Goal: Transaction & Acquisition: Purchase product/service

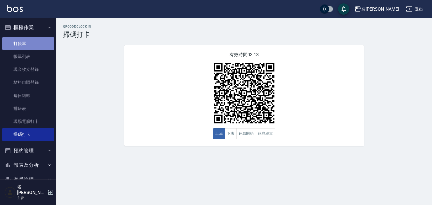
click at [33, 42] on link "打帳單" at bounding box center [28, 43] width 52 height 13
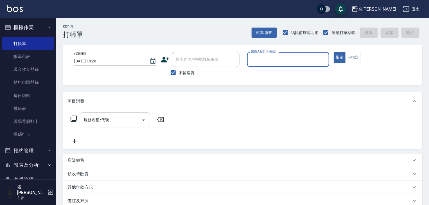
click at [276, 57] on input "服務人員姓名/編號" at bounding box center [288, 60] width 77 height 10
click at [266, 63] on input "服務人員姓名/編號" at bounding box center [288, 60] width 77 height 10
click at [276, 76] on div "皮皮 -P" at bounding box center [288, 73] width 82 height 9
type input "皮皮-P"
click at [107, 122] on input "服務名稱/代號" at bounding box center [110, 120] width 57 height 10
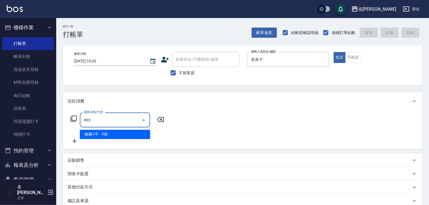
click at [135, 134] on span "修腳+手 - 700" at bounding box center [115, 134] width 70 height 9
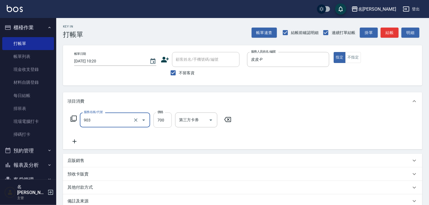
type input "修腳+手(903)"
click at [160, 123] on input "700" at bounding box center [163, 120] width 18 height 15
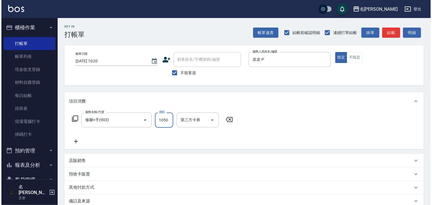
scroll to position [66, 0]
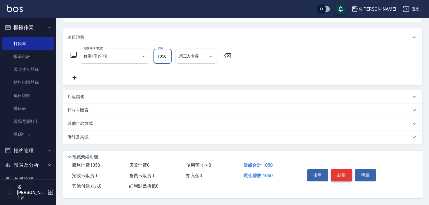
type input "1050"
click at [341, 172] on button "結帳" at bounding box center [342, 175] width 21 height 12
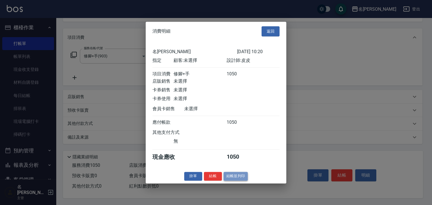
click at [234, 177] on button "結帳並列印" at bounding box center [236, 176] width 24 height 9
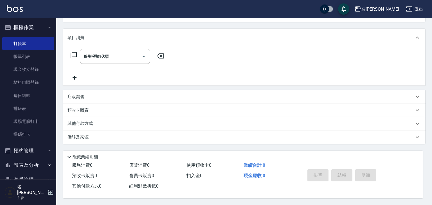
type input "[DATE] 10:21"
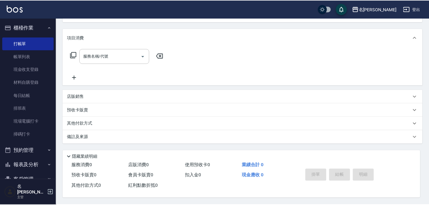
scroll to position [0, 0]
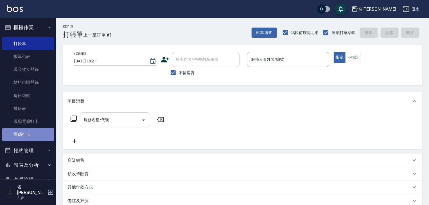
click at [30, 135] on link "掃碼打卡" at bounding box center [28, 134] width 52 height 13
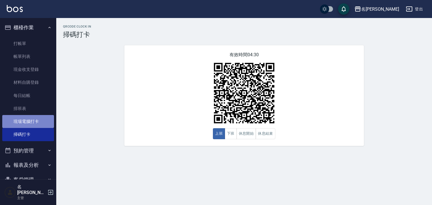
click at [34, 120] on link "現場電腦打卡" at bounding box center [28, 121] width 52 height 13
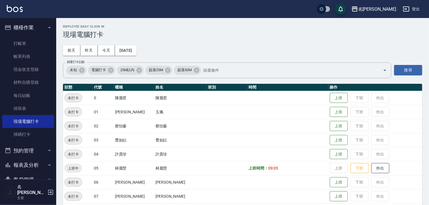
scroll to position [120, 0]
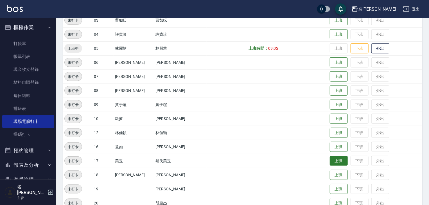
click at [332, 161] on button "上班" at bounding box center [339, 161] width 18 height 10
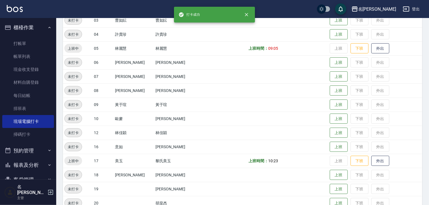
scroll to position [240, 0]
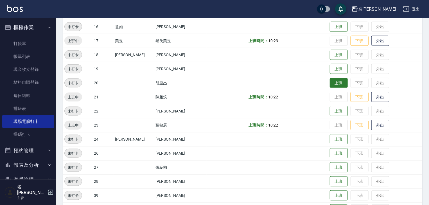
click at [336, 83] on button "上班" at bounding box center [339, 83] width 18 height 10
click at [330, 153] on button "上班" at bounding box center [339, 154] width 18 height 10
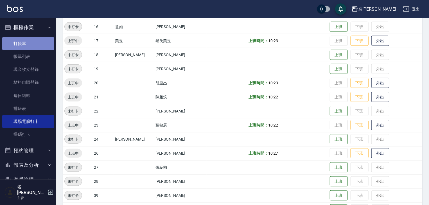
drag, startPoint x: 431, startPoint y: 165, endPoint x: 32, endPoint y: 42, distance: 417.5
click at [32, 42] on link "打帳單" at bounding box center [28, 43] width 52 height 13
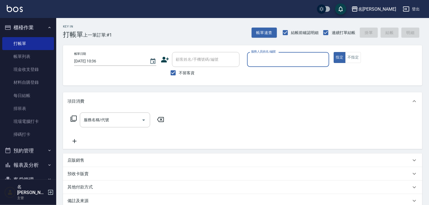
click at [306, 62] on input "服務人員姓名/編號" at bounding box center [288, 60] width 77 height 10
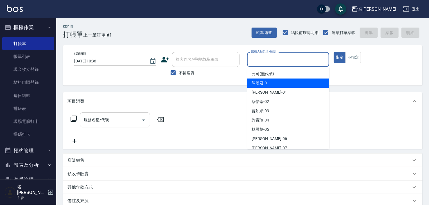
click at [276, 81] on div "[PERSON_NAME]-0" at bounding box center [288, 83] width 82 height 9
type input "[PERSON_NAME]-0"
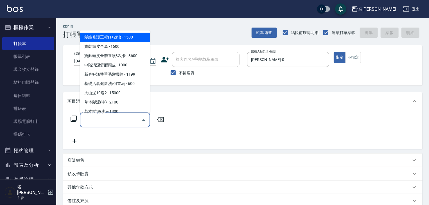
click at [111, 117] on input "服務名稱/代號" at bounding box center [110, 120] width 57 height 10
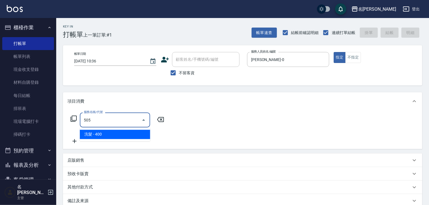
drag, startPoint x: 122, startPoint y: 136, endPoint x: 145, endPoint y: 137, distance: 22.8
click at [123, 136] on span "洗髮 - 400" at bounding box center [115, 134] width 70 height 9
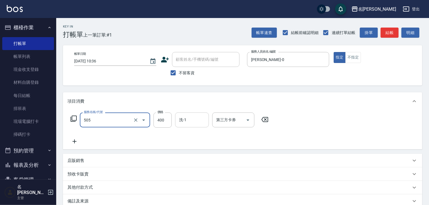
type input "洗髮(505)"
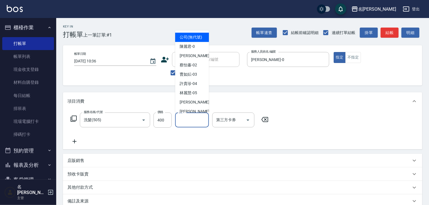
click at [191, 118] on input "洗-1" at bounding box center [192, 120] width 29 height 10
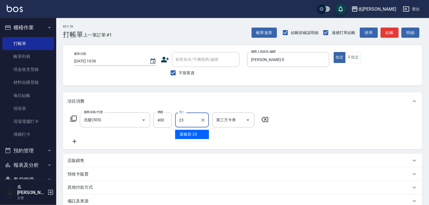
click at [191, 132] on span "[PERSON_NAME]-23" at bounding box center [188, 135] width 17 height 6
type input "葉敏辰-23"
click at [80, 142] on icon at bounding box center [75, 141] width 14 height 7
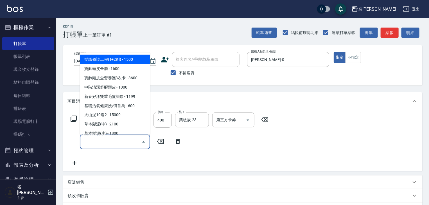
click at [94, 143] on input "服務名稱/代號" at bounding box center [110, 142] width 57 height 10
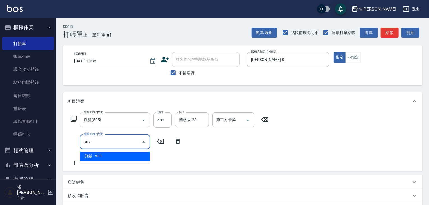
click at [133, 156] on span "剪髮 - 300" at bounding box center [115, 156] width 70 height 9
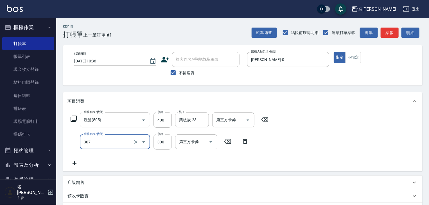
type input "剪髮(307)"
click at [158, 143] on input "300" at bounding box center [163, 142] width 18 height 15
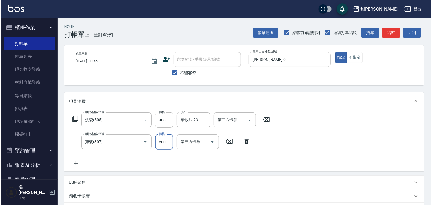
scroll to position [88, 0]
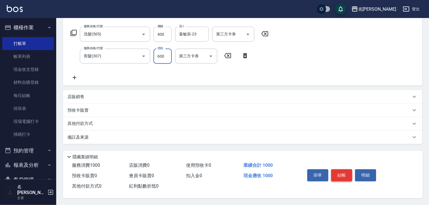
type input "600"
click at [344, 171] on button "結帳" at bounding box center [342, 175] width 21 height 12
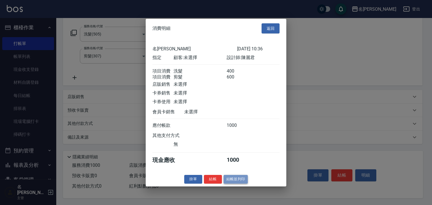
click at [238, 183] on button "結帳並列印" at bounding box center [236, 179] width 24 height 9
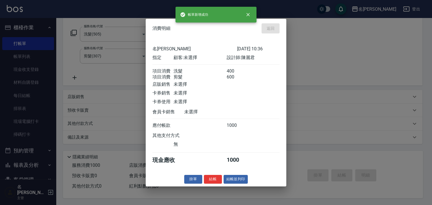
type input "[DATE] 10:39"
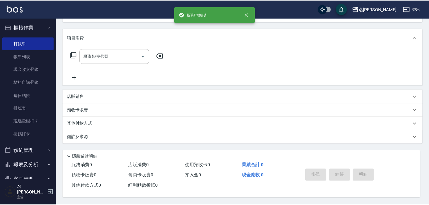
scroll to position [0, 0]
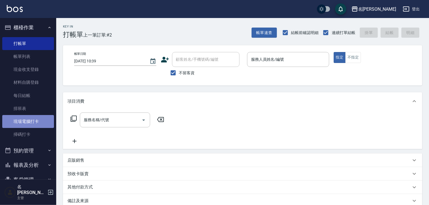
drag, startPoint x: 39, startPoint y: 122, endPoint x: 44, endPoint y: 120, distance: 5.6
click at [39, 122] on link "現場電腦打卡" at bounding box center [28, 121] width 52 height 13
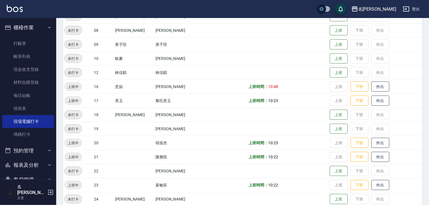
scroll to position [270, 0]
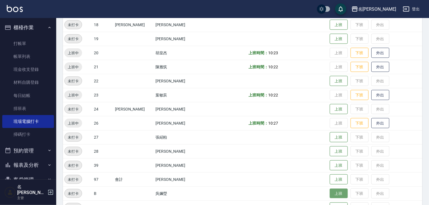
click at [330, 195] on button "上班" at bounding box center [339, 194] width 18 height 10
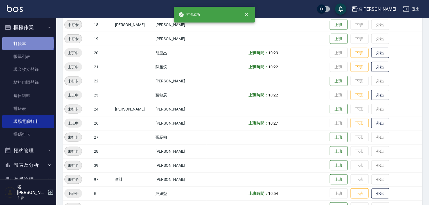
click at [28, 44] on link "打帳單" at bounding box center [28, 43] width 52 height 13
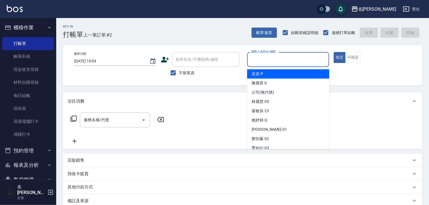
click at [256, 61] on input "服務人員姓名/編號" at bounding box center [288, 60] width 77 height 10
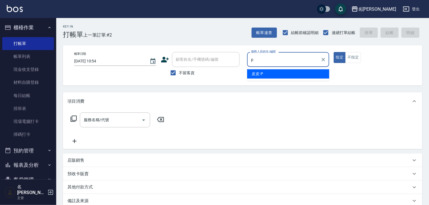
click at [257, 73] on span "皮皮 -P" at bounding box center [258, 74] width 12 height 6
type input "皮皮-P"
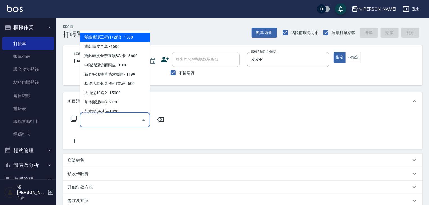
click at [116, 122] on input "服務名稱/代號" at bounding box center [110, 120] width 57 height 10
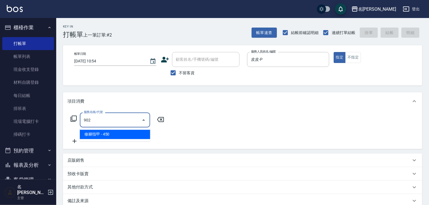
click at [128, 133] on span "修腳指甲 - 450" at bounding box center [115, 134] width 70 height 9
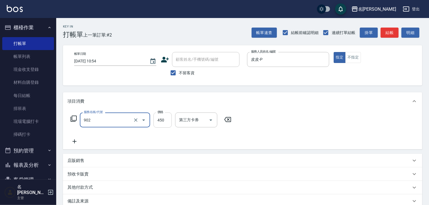
type input "修腳指甲(902)"
click at [157, 123] on input "450" at bounding box center [163, 120] width 18 height 15
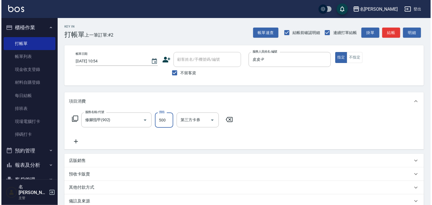
scroll to position [66, 0]
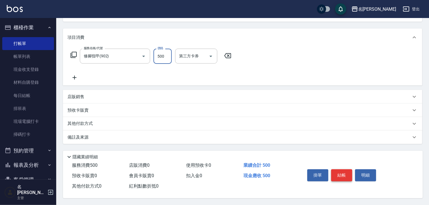
type input "500"
click at [345, 173] on button "結帳" at bounding box center [342, 175] width 21 height 12
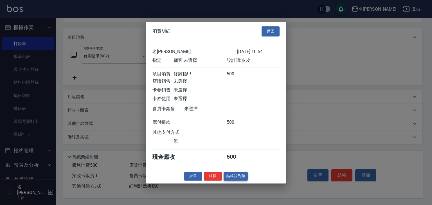
click at [237, 178] on button "結帳並列印" at bounding box center [236, 176] width 24 height 9
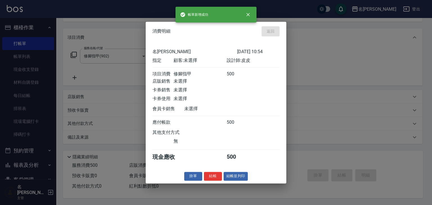
type input "[DATE] 11:43"
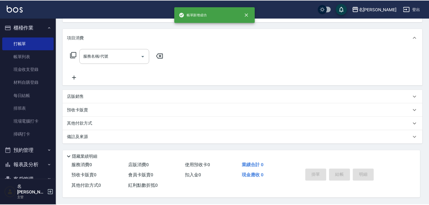
scroll to position [0, 0]
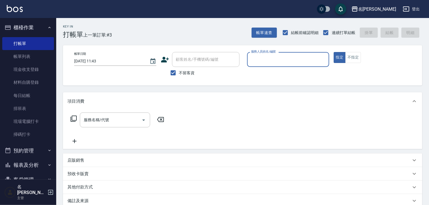
drag, startPoint x: 298, startPoint y: 66, endPoint x: 288, endPoint y: 66, distance: 10.7
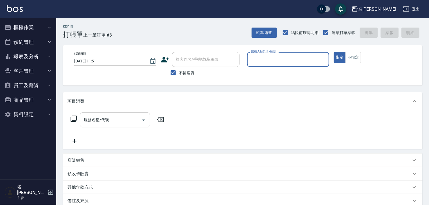
click at [273, 59] on input "服務人員姓名/編號" at bounding box center [288, 60] width 77 height 10
click at [253, 74] on span "意如 -16" at bounding box center [259, 74] width 14 height 6
type input "意如-16"
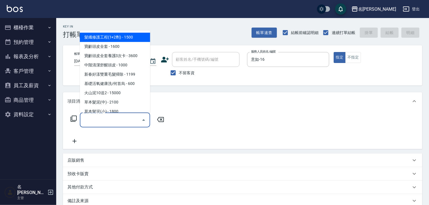
click at [109, 120] on input "服務名稱/代號" at bounding box center [110, 120] width 57 height 10
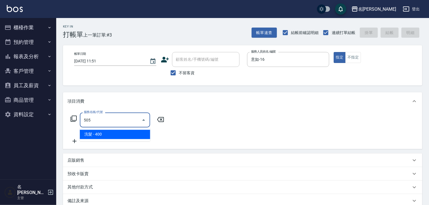
click at [125, 130] on span "洗髮 - 400" at bounding box center [115, 134] width 70 height 9
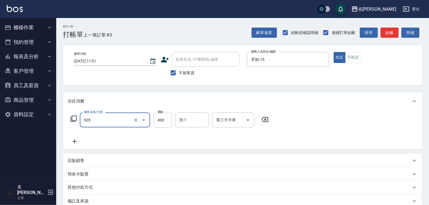
type input "洗髮(505)"
click at [75, 144] on icon at bounding box center [75, 141] width 14 height 7
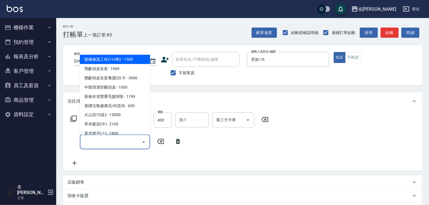
click at [97, 140] on input "服務名稱/代號" at bounding box center [110, 142] width 57 height 10
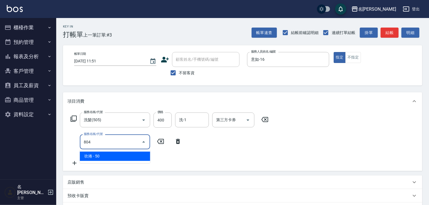
click at [134, 156] on span "吹捲 - 50" at bounding box center [115, 156] width 70 height 9
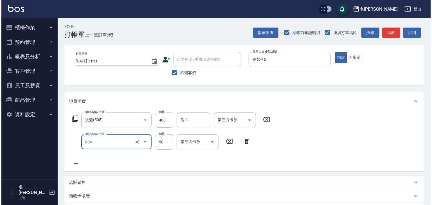
scroll to position [88, 0]
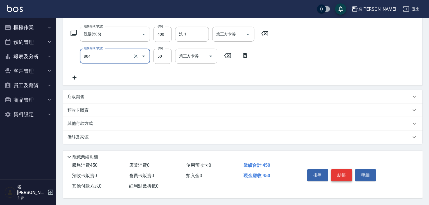
type input "吹捲(804)"
click at [342, 177] on button "結帳" at bounding box center [342, 175] width 21 height 12
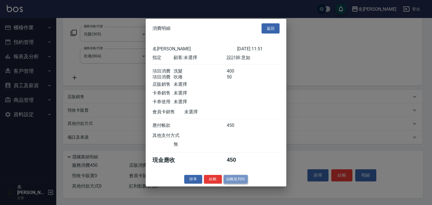
click at [240, 182] on button "結帳並列印" at bounding box center [236, 179] width 24 height 9
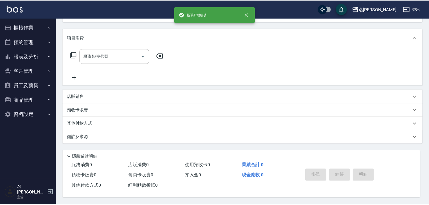
scroll to position [0, 0]
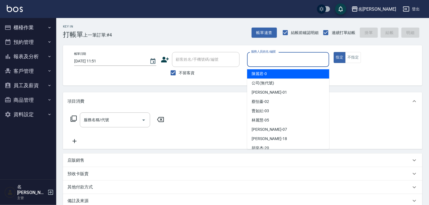
click at [295, 59] on input "服務人員姓名/編號" at bounding box center [288, 60] width 77 height 10
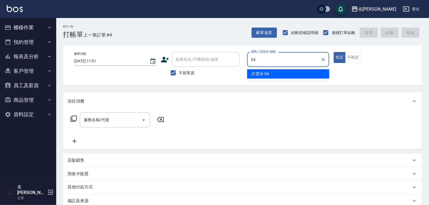
click at [274, 71] on div "許貴珍 -04" at bounding box center [288, 73] width 82 height 9
type input "許貴珍-04"
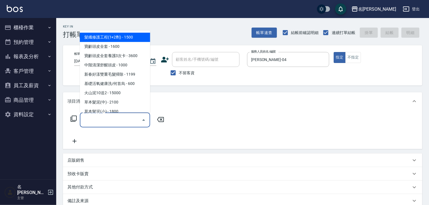
click at [112, 117] on input "服務名稱/代號" at bounding box center [110, 120] width 57 height 10
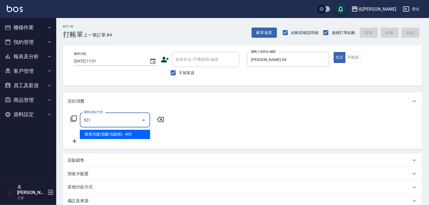
click at [127, 132] on span "健康洗髮(寶齡洗髮精) - 400" at bounding box center [115, 134] width 70 height 9
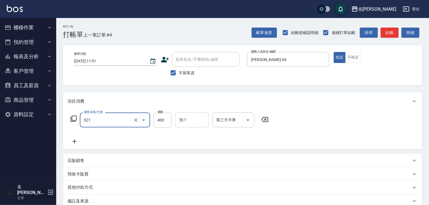
type input "健康洗髮(寶齡洗髮精)(521)"
click at [194, 122] on input "洗-1" at bounding box center [192, 120] width 29 height 10
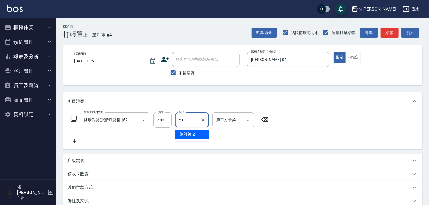
click at [195, 137] on span "陳雅筑 -21" at bounding box center [188, 135] width 17 height 6
type input "陳雅筑-21"
click at [77, 139] on icon at bounding box center [75, 141] width 14 height 7
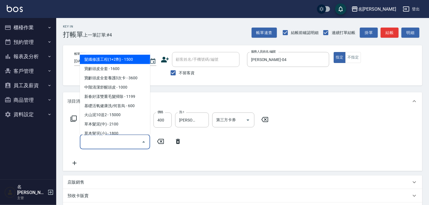
click at [101, 143] on input "服務名稱/代號" at bounding box center [110, 142] width 57 height 10
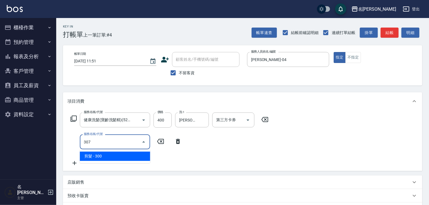
drag, startPoint x: 113, startPoint y: 155, endPoint x: 136, endPoint y: 150, distance: 23.2
click at [114, 155] on span "剪髮 - 300" at bounding box center [115, 156] width 70 height 9
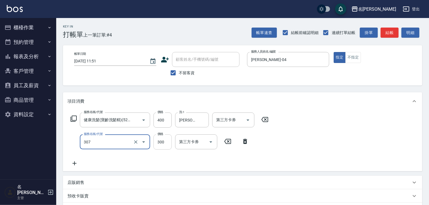
type input "剪髮(307)"
click at [159, 141] on input "300" at bounding box center [163, 142] width 18 height 15
type input "500"
click at [74, 164] on icon at bounding box center [75, 164] width 4 height 4
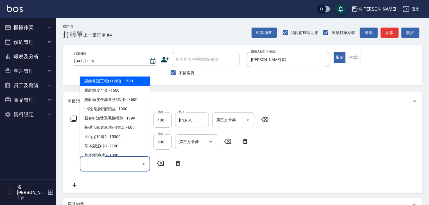
drag, startPoint x: 108, startPoint y: 164, endPoint x: 108, endPoint y: 160, distance: 4.0
click at [108, 164] on input "服務名稱/代號" at bounding box center [110, 164] width 57 height 10
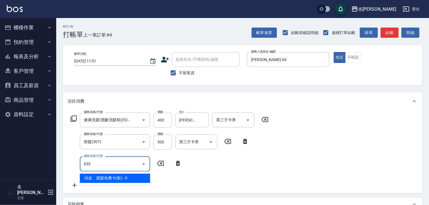
click at [130, 178] on span "頭皮、護髮免費卡(新) - 0" at bounding box center [115, 178] width 70 height 9
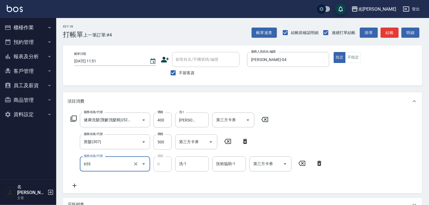
type input "頭皮、護髮免費卡(新)(655)"
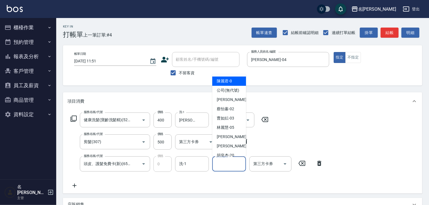
click at [226, 162] on input "技術協助-1" at bounding box center [229, 164] width 29 height 10
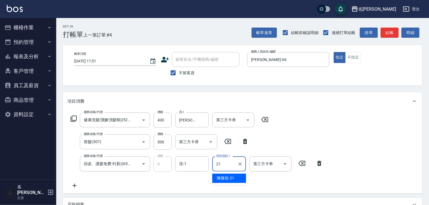
click at [235, 179] on div "陳雅筑 -21" at bounding box center [229, 178] width 34 height 9
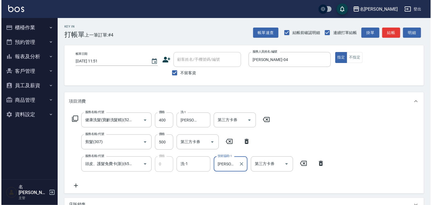
scroll to position [110, 0]
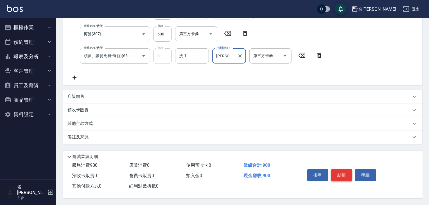
type input "陳雅筑-21"
click at [341, 174] on button "結帳" at bounding box center [342, 175] width 21 height 12
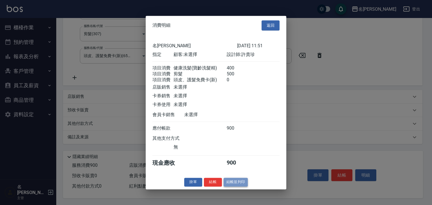
click at [236, 186] on button "結帳並列印" at bounding box center [236, 182] width 24 height 9
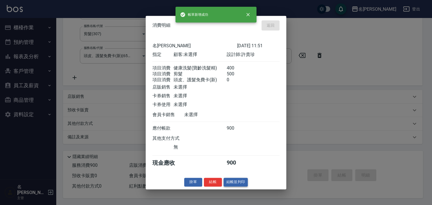
type input "2025/10/11 12:00"
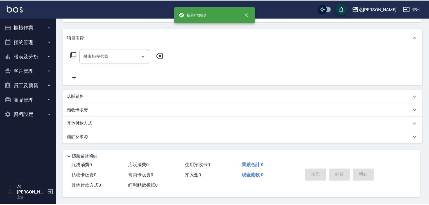
scroll to position [0, 0]
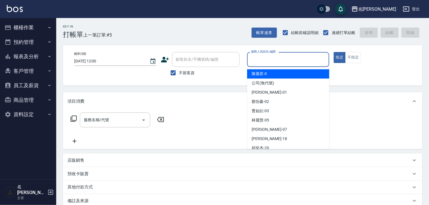
click at [270, 59] on input "服務人員姓名/編號" at bounding box center [288, 60] width 77 height 10
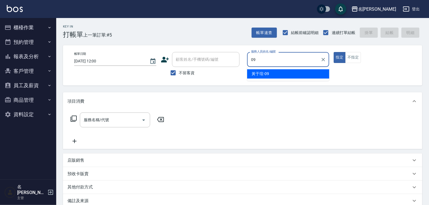
click at [264, 72] on span "黃于瑄 -09" at bounding box center [260, 74] width 17 height 6
type input "黃于瑄-09"
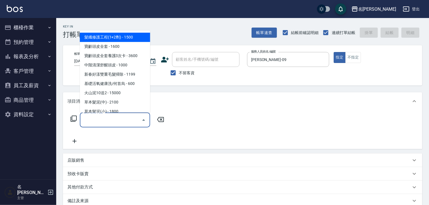
click at [118, 116] on input "服務名稱/代號" at bounding box center [110, 120] width 57 height 10
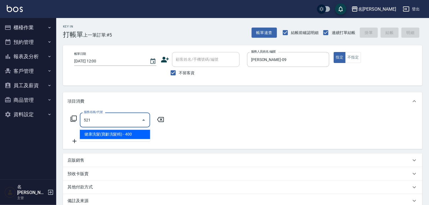
click at [135, 129] on ul "健康洗髮(寶齡洗髮精) - 400" at bounding box center [115, 135] width 70 height 14
click at [125, 136] on span "健康洗髮(寶齡洗髮精) - 400" at bounding box center [115, 134] width 70 height 9
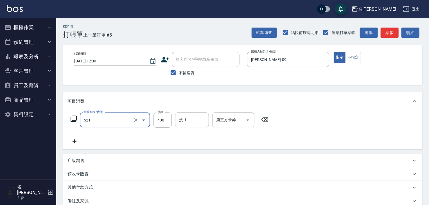
type input "健康洗髮(寶齡洗髮精)(521)"
drag, startPoint x: 74, startPoint y: 142, endPoint x: 78, endPoint y: 142, distance: 4.0
click at [78, 142] on icon at bounding box center [75, 141] width 14 height 7
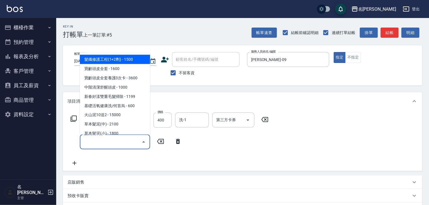
click at [100, 144] on input "服務名稱/代號" at bounding box center [110, 142] width 57 height 10
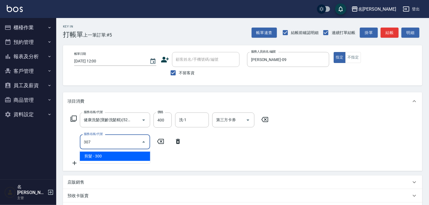
drag, startPoint x: 119, startPoint y: 154, endPoint x: 142, endPoint y: 143, distance: 26.1
click at [126, 152] on span "剪髮 - 300" at bounding box center [115, 156] width 70 height 9
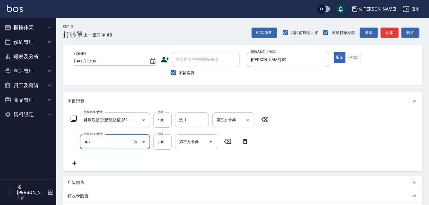
type input "剪髮(307)"
click at [164, 133] on label "價格" at bounding box center [161, 134] width 6 height 4
click at [164, 135] on input "300" at bounding box center [163, 142] width 18 height 15
click at [164, 141] on input "300" at bounding box center [163, 142] width 18 height 15
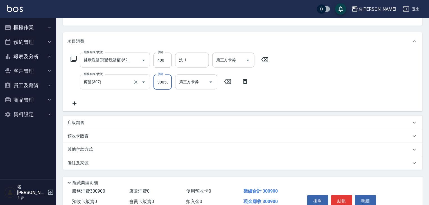
drag, startPoint x: 169, startPoint y: 83, endPoint x: 143, endPoint y: 85, distance: 26.0
click at [145, 86] on div "服務名稱/代號 剪髮(307) 服務名稱/代號 價格 300500 價格 第三方卡券 第三方卡券" at bounding box center [160, 82] width 185 height 15
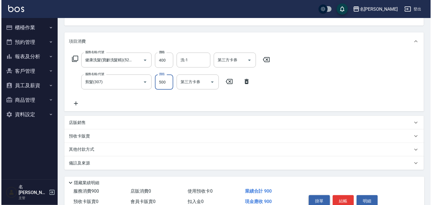
scroll to position [88, 0]
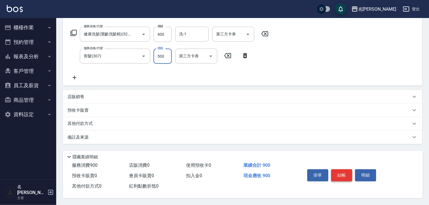
type input "500"
click at [341, 172] on button "結帳" at bounding box center [342, 175] width 21 height 12
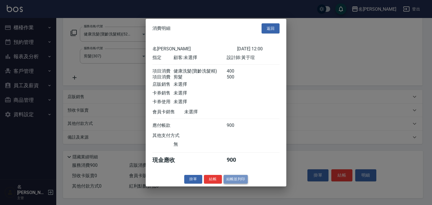
click at [238, 181] on button "結帳並列印" at bounding box center [236, 179] width 24 height 9
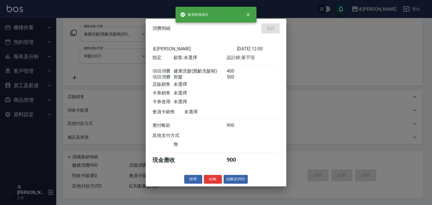
type input "2025/10/11 12:01"
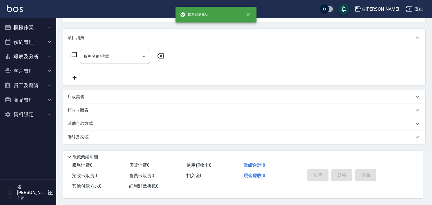
scroll to position [0, 0]
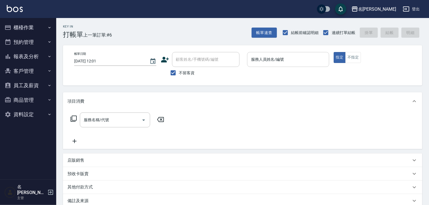
drag, startPoint x: 270, startPoint y: 70, endPoint x: 247, endPoint y: 63, distance: 24.7
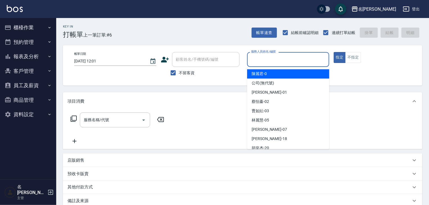
drag, startPoint x: 247, startPoint y: 63, endPoint x: 323, endPoint y: 61, distance: 76.6
click at [323, 61] on input "服務人員姓名/編號" at bounding box center [288, 60] width 77 height 10
click at [254, 70] on div "[PERSON_NAME]-0" at bounding box center [288, 73] width 82 height 9
type input "[PERSON_NAME]-0"
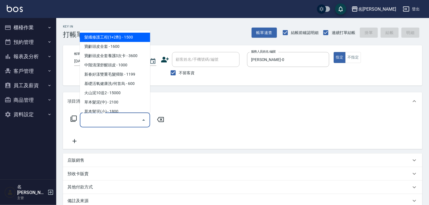
click at [100, 116] on input "服務名稱/代號" at bounding box center [110, 120] width 57 height 10
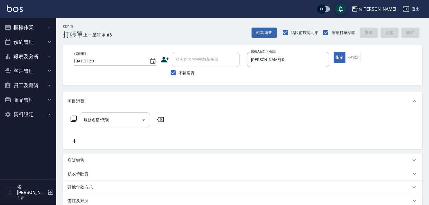
click at [71, 119] on icon at bounding box center [73, 118] width 7 height 7
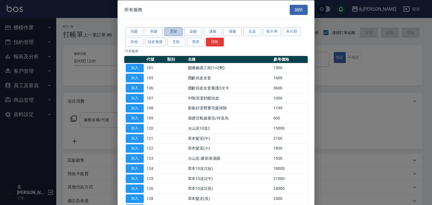
click at [174, 32] on button "燙髮" at bounding box center [174, 31] width 18 height 9
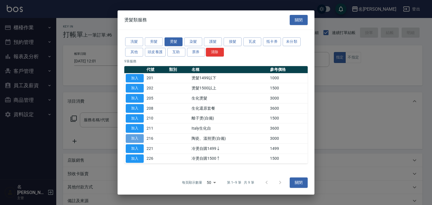
click at [134, 136] on button "加入" at bounding box center [135, 138] width 18 height 9
type input "陶瓷、溫朔燙(自備)(216)"
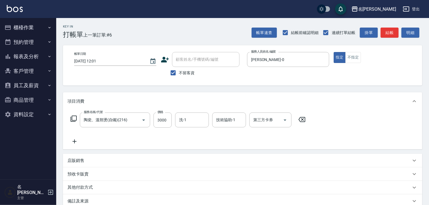
click at [72, 142] on icon at bounding box center [75, 141] width 14 height 7
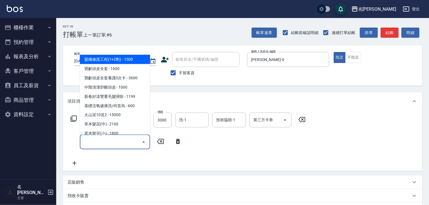
click at [96, 142] on input "服務名稱/代號" at bounding box center [110, 142] width 57 height 10
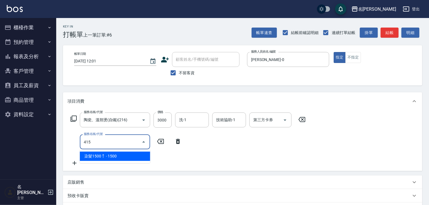
click at [113, 155] on span "染髮1500↑ - 1500" at bounding box center [115, 156] width 70 height 9
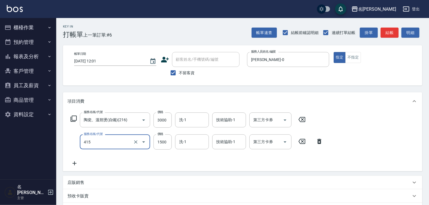
type input "染髮1500↑(415)"
click at [76, 164] on icon at bounding box center [75, 163] width 14 height 7
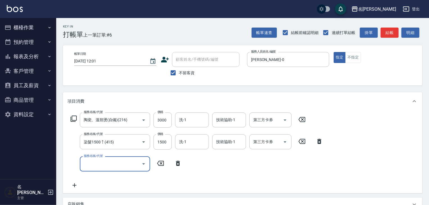
click at [75, 117] on icon at bounding box center [73, 118] width 7 height 7
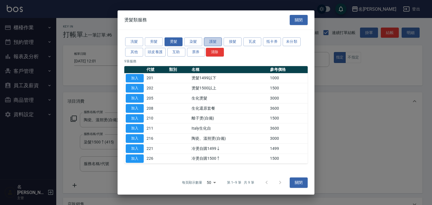
click at [213, 42] on button "護髮" at bounding box center [213, 41] width 18 height 9
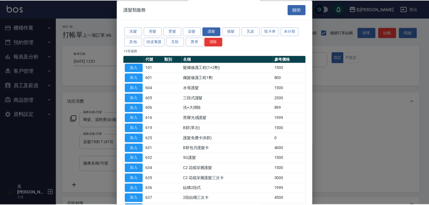
scroll to position [79, 0]
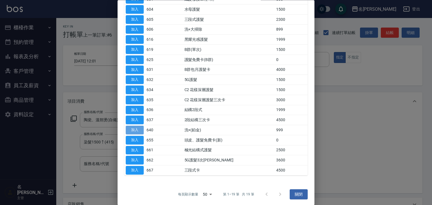
click at [136, 128] on button "加入" at bounding box center [135, 130] width 18 height 9
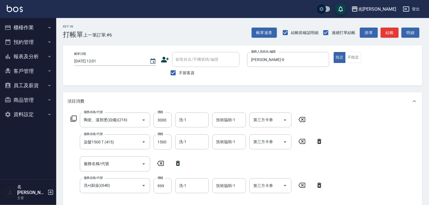
click at [178, 164] on icon at bounding box center [178, 163] width 14 height 7
type input "洗+(鉑金)(640)"
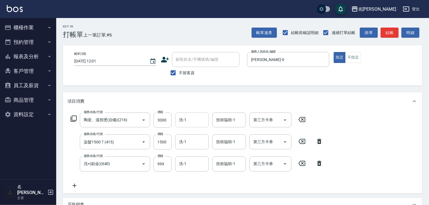
click at [189, 122] on input "洗-1" at bounding box center [192, 120] width 29 height 10
click at [196, 133] on span "[PERSON_NAME]-23" at bounding box center [188, 135] width 17 height 6
type input "葉敏辰-23"
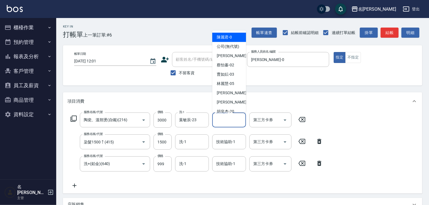
click at [223, 122] on input "技術協助-1" at bounding box center [229, 120] width 29 height 10
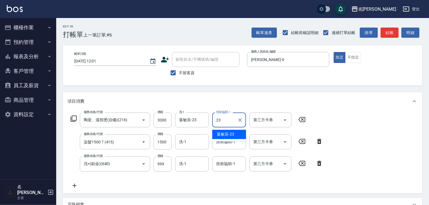
click at [224, 132] on span "[PERSON_NAME]-23" at bounding box center [225, 135] width 17 height 6
type input "葉敏辰-23"
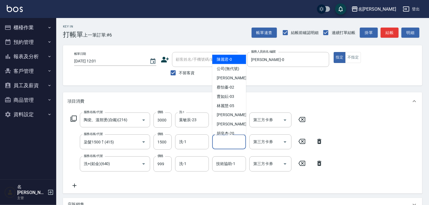
click at [230, 142] on input "技術協助-1" at bounding box center [229, 142] width 29 height 10
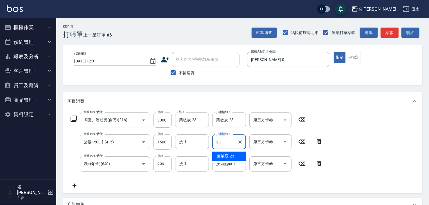
click at [231, 154] on span "[PERSON_NAME]-23" at bounding box center [225, 156] width 17 height 6
type input "葉敏辰-23"
click at [229, 163] on input "技術協助-1" at bounding box center [229, 164] width 29 height 10
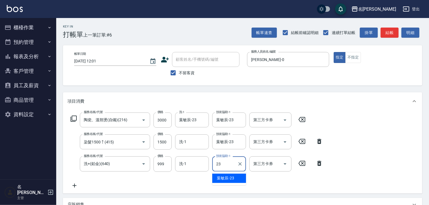
click at [235, 176] on div "[PERSON_NAME]-23" at bounding box center [229, 178] width 34 height 9
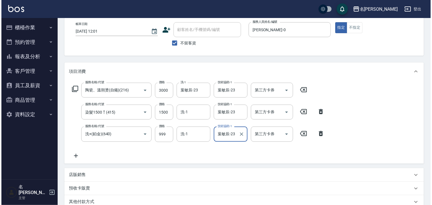
scroll to position [110, 0]
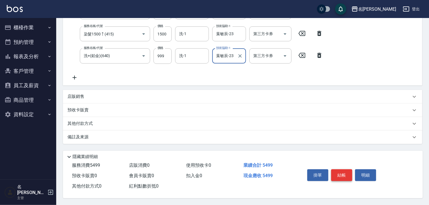
type input "葉敏辰-23"
click at [344, 174] on button "結帳" at bounding box center [342, 175] width 21 height 12
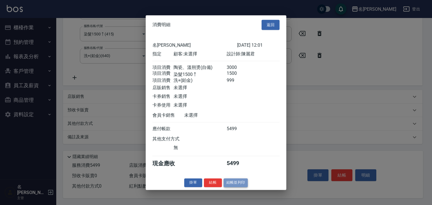
click at [236, 187] on button "結帳並列印" at bounding box center [236, 182] width 24 height 9
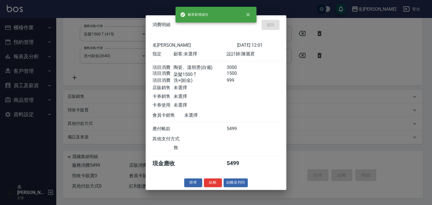
type input "2025/10/11 12:13"
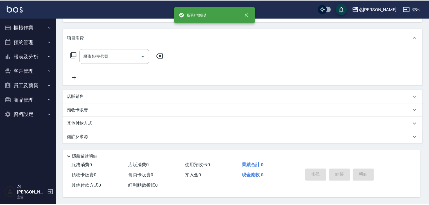
scroll to position [0, 0]
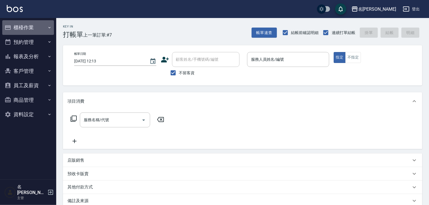
click at [28, 26] on button "櫃檯作業" at bounding box center [28, 27] width 52 height 15
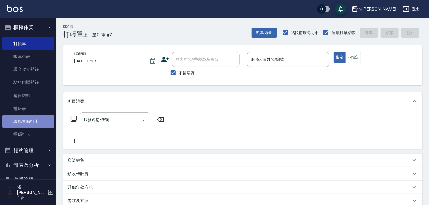
click at [35, 116] on link "現場電腦打卡" at bounding box center [28, 121] width 52 height 13
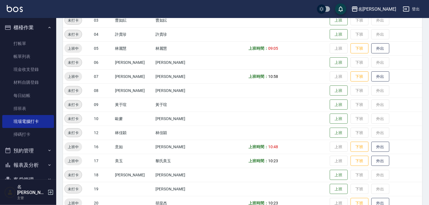
scroll to position [180, 0]
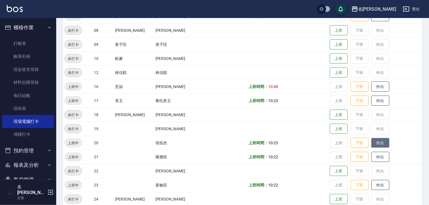
click at [372, 144] on button "外出" at bounding box center [381, 143] width 18 height 10
click at [372, 144] on button "歸來" at bounding box center [381, 143] width 18 height 10
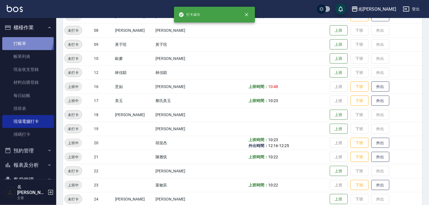
click at [27, 40] on link "打帳單" at bounding box center [28, 43] width 52 height 13
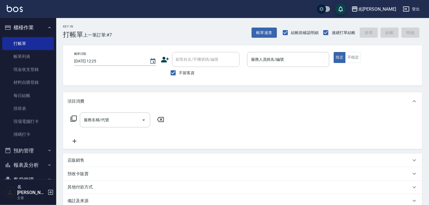
drag, startPoint x: 372, startPoint y: 74, endPoint x: 318, endPoint y: 50, distance: 59.2
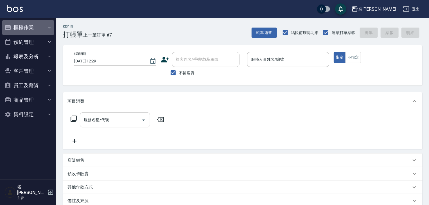
click at [23, 26] on button "櫃檯作業" at bounding box center [28, 27] width 52 height 15
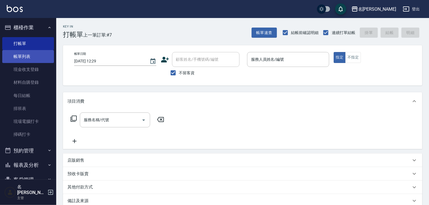
click at [37, 57] on link "帳單列表" at bounding box center [28, 56] width 52 height 13
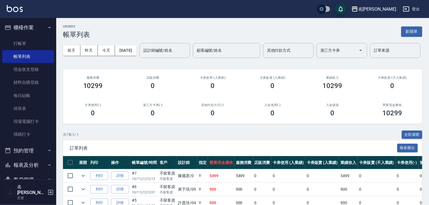
scroll to position [90, 0]
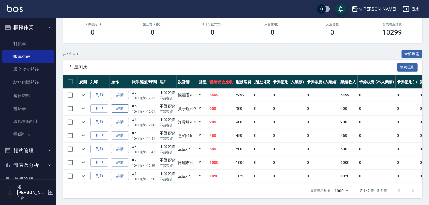
click at [120, 113] on link "詳情" at bounding box center [120, 108] width 18 height 9
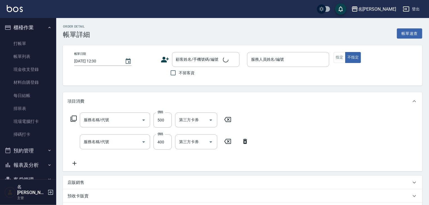
type input "2025/10/11 12:01"
checkbox input "true"
type input "黃于瑄-09"
type input "剪髮(307)"
type input "健康洗髮(寶齡洗髮精)(521)"
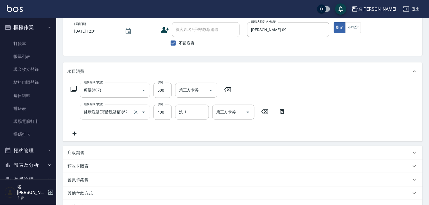
scroll to position [60, 0]
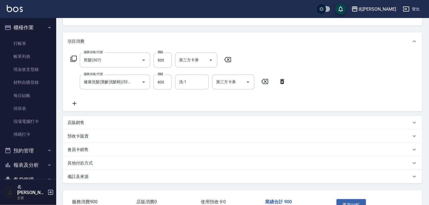
click at [102, 165] on div "其他付款方式" at bounding box center [240, 163] width 344 height 6
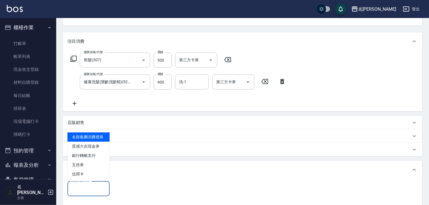
click at [96, 186] on input "其他付款方式" at bounding box center [88, 189] width 37 height 10
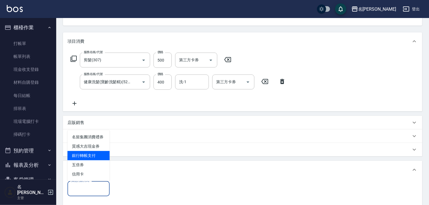
click at [105, 158] on span "銀行轉帳支付" at bounding box center [89, 155] width 42 height 9
type input "銀行轉帳支付"
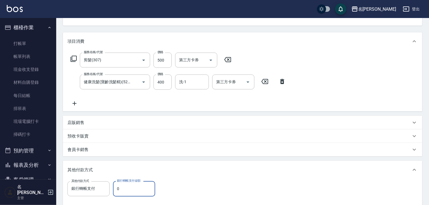
click at [129, 188] on input "0" at bounding box center [134, 188] width 42 height 15
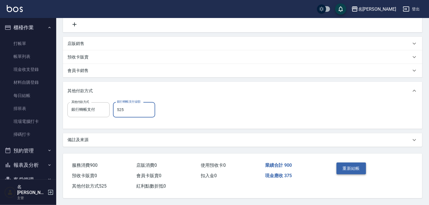
type input "525"
click at [341, 164] on button "重新結帳" at bounding box center [352, 169] width 30 height 12
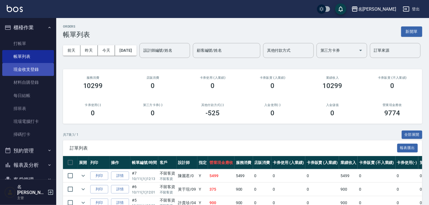
click at [35, 71] on link "現金收支登錄" at bounding box center [28, 69] width 52 height 13
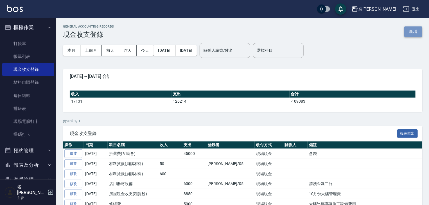
click at [413, 32] on button "新增" at bounding box center [414, 31] width 18 height 10
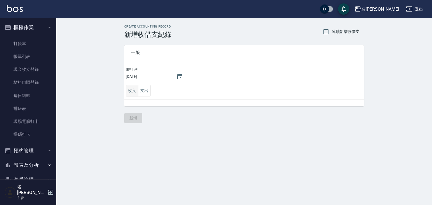
click at [133, 88] on button "收入" at bounding box center [132, 91] width 13 height 12
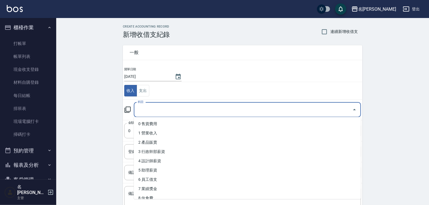
click at [151, 111] on input "科目" at bounding box center [243, 110] width 214 height 10
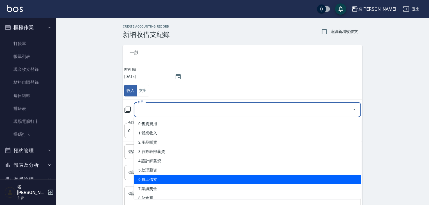
scroll to position [60, 0]
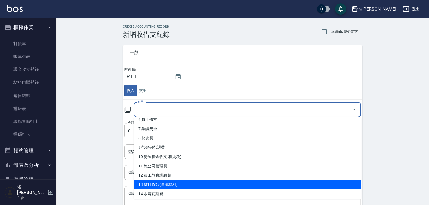
click at [168, 184] on li "13 材料貨款(員購材料)" at bounding box center [247, 184] width 227 height 9
type input "13 材料貨款(員購材料)"
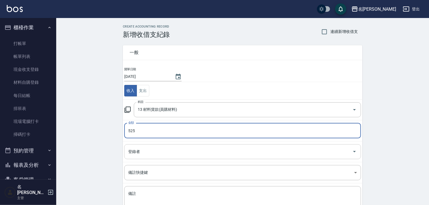
type input "525"
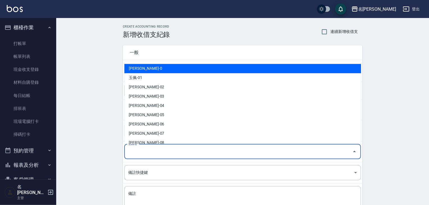
click at [140, 149] on input "登錄者" at bounding box center [238, 152] width 223 height 10
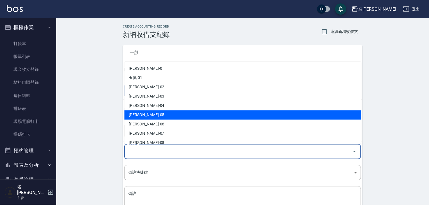
click at [148, 117] on li "林麗慧-05" at bounding box center [242, 115] width 237 height 9
type input "林麗慧-05"
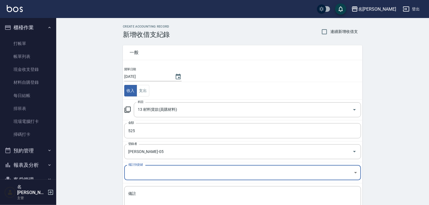
scroll to position [43, 0]
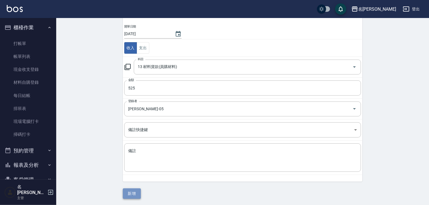
click at [128, 194] on button "新增" at bounding box center [132, 194] width 18 height 10
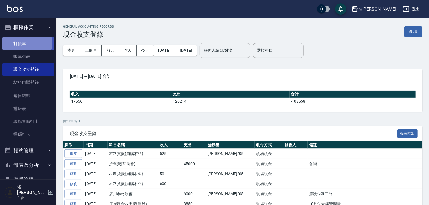
click at [27, 43] on link "打帳單" at bounding box center [28, 43] width 52 height 13
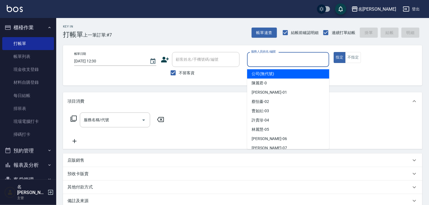
click at [282, 57] on input "服務人員姓名/編號" at bounding box center [288, 60] width 77 height 10
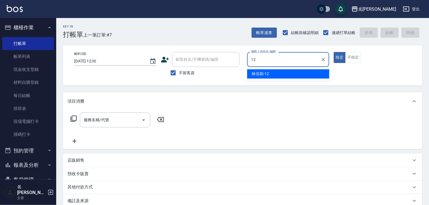
click at [267, 75] on span "林佳穎 -12" at bounding box center [260, 74] width 17 height 6
type input "林佳穎-12"
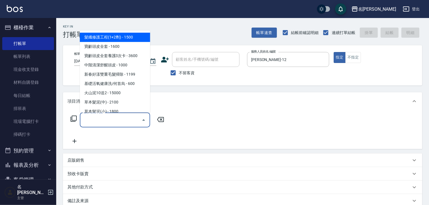
click at [106, 124] on input "服務名稱/代號" at bounding box center [110, 120] width 57 height 10
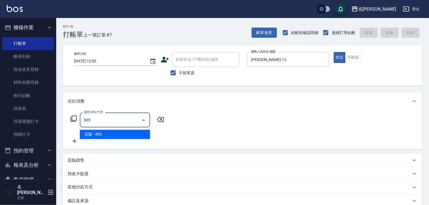
click at [115, 135] on span "洗髮 - 400" at bounding box center [115, 134] width 70 height 9
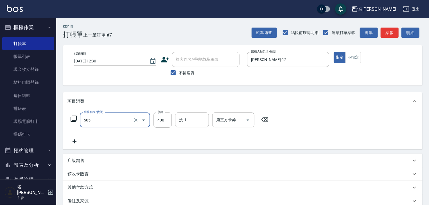
type input "洗髮(505)"
click at [267, 117] on icon at bounding box center [265, 119] width 7 height 5
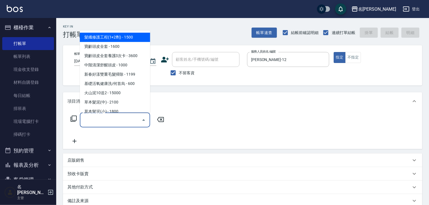
click at [117, 115] on input "服務名稱/代號" at bounding box center [110, 120] width 57 height 10
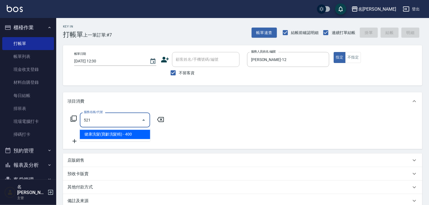
click at [124, 134] on span "健康洗髮(寶齡洗髮精) - 400" at bounding box center [115, 134] width 70 height 9
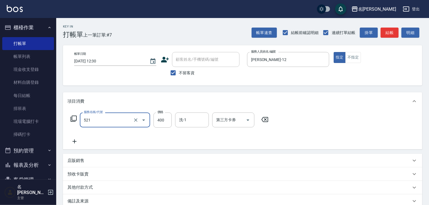
type input "健康洗髮(寶齡洗髮精)(521)"
click at [74, 142] on icon at bounding box center [75, 141] width 14 height 7
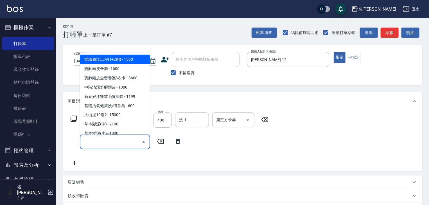
click at [92, 144] on input "服務名稱/代號" at bounding box center [110, 142] width 57 height 10
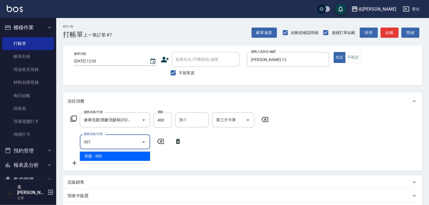
drag, startPoint x: 115, startPoint y: 156, endPoint x: 124, endPoint y: 153, distance: 9.3
click at [115, 156] on span "剪髮 - 300" at bounding box center [115, 156] width 70 height 9
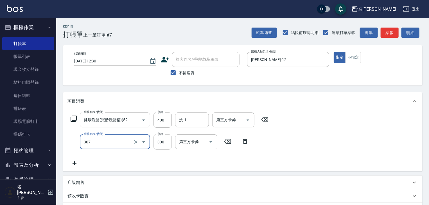
type input "剪髮(307)"
click at [154, 145] on input "300" at bounding box center [163, 142] width 18 height 15
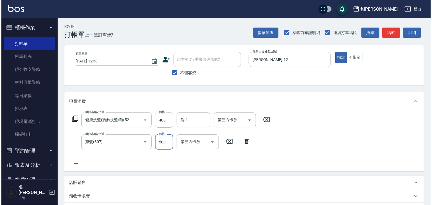
scroll to position [88, 0]
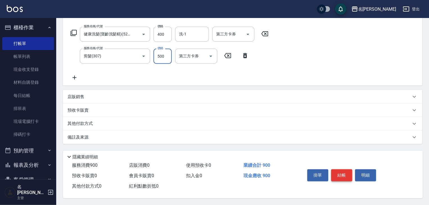
type input "500"
click at [343, 174] on button "結帳" at bounding box center [342, 175] width 21 height 12
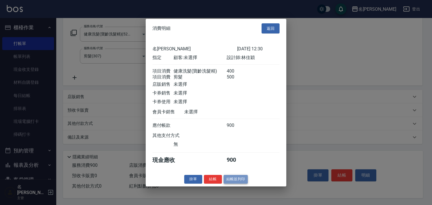
click at [234, 184] on button "結帳並列印" at bounding box center [236, 179] width 24 height 9
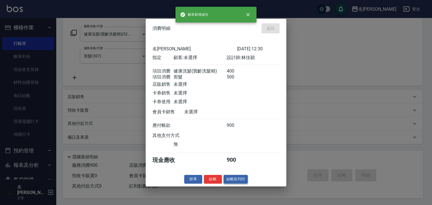
type input "2025/10/11 12:39"
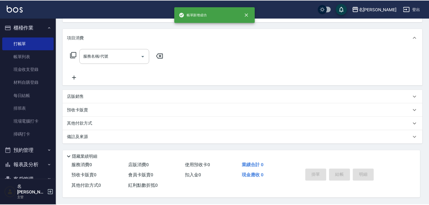
scroll to position [0, 0]
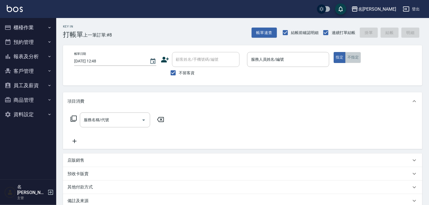
click at [349, 57] on button "不指定" at bounding box center [354, 57] width 16 height 11
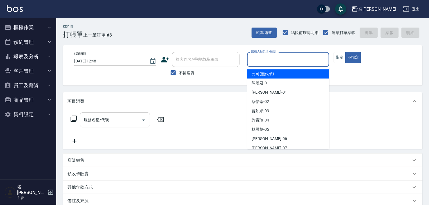
click at [298, 61] on input "服務人員姓名/編號" at bounding box center [288, 60] width 77 height 10
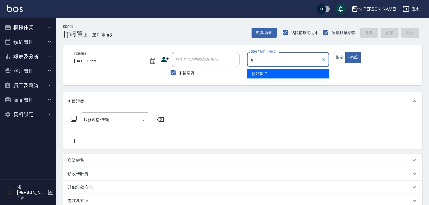
click at [278, 70] on div "賴妤韓 -Q" at bounding box center [288, 73] width 82 height 9
type input "賴妤韓-Q"
click at [106, 118] on input "服務名稱/代號" at bounding box center [110, 120] width 57 height 10
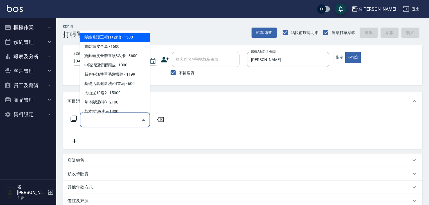
click at [74, 119] on icon at bounding box center [73, 118] width 7 height 7
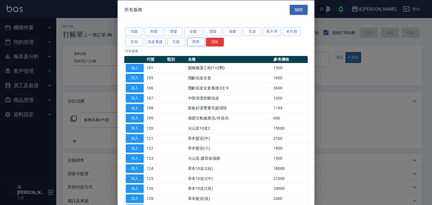
click at [197, 42] on button "票券" at bounding box center [196, 41] width 18 height 9
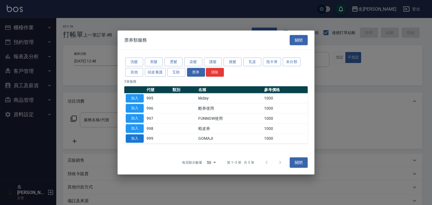
click at [134, 137] on button "加入" at bounding box center [135, 138] width 18 height 9
type input "GOMAJI(999)"
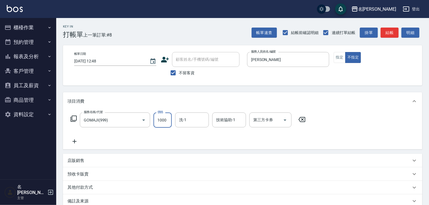
click at [161, 121] on input "1000" at bounding box center [163, 120] width 18 height 15
click at [285, 120] on icon "Open" at bounding box center [285, 120] width 7 height 7
type input "1299"
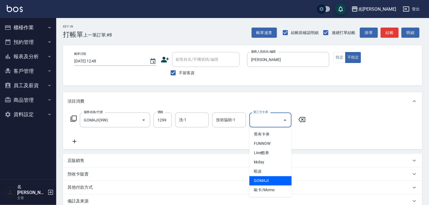
click at [276, 178] on span "GOMAJI" at bounding box center [271, 180] width 42 height 9
type input "GOMAJI"
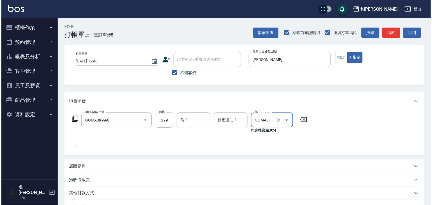
scroll to position [71, 0]
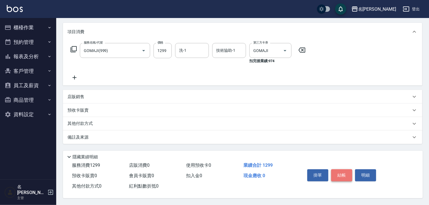
click at [339, 170] on button "結帳" at bounding box center [342, 175] width 21 height 12
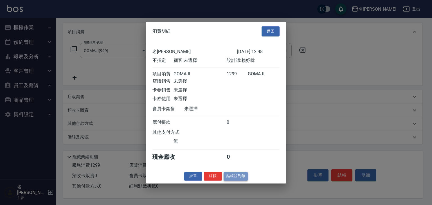
click at [245, 180] on button "結帳並列印" at bounding box center [236, 176] width 24 height 9
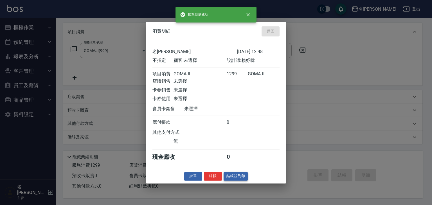
type input "2025/10/11 12:49"
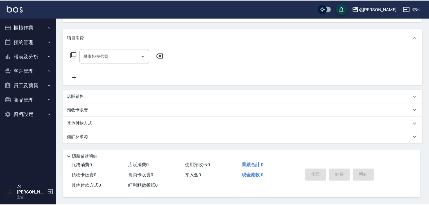
scroll to position [0, 0]
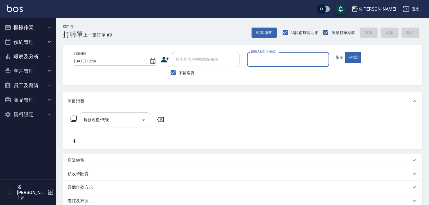
click at [38, 31] on button "櫃檯作業" at bounding box center [28, 27] width 52 height 15
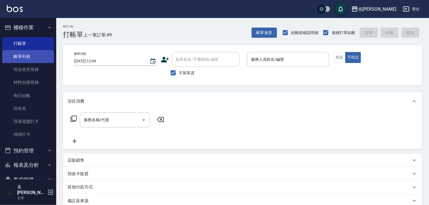
click at [38, 57] on link "帳單列表" at bounding box center [28, 56] width 52 height 13
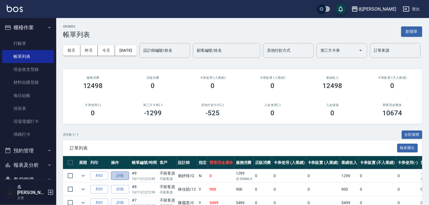
click at [117, 180] on link "詳情" at bounding box center [120, 176] width 18 height 9
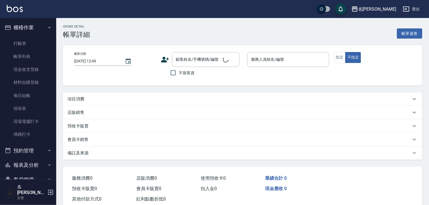
checkbox input "true"
type input "賴妤韓-Q"
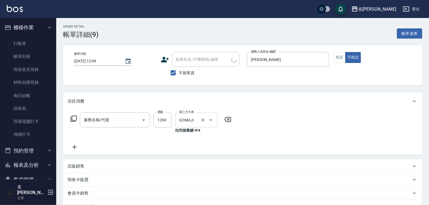
type input "GOMAJI(999)"
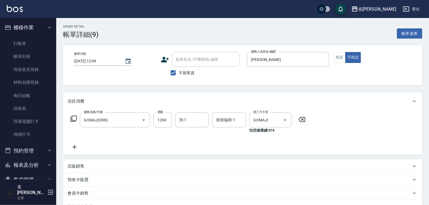
click at [73, 144] on icon at bounding box center [75, 147] width 14 height 7
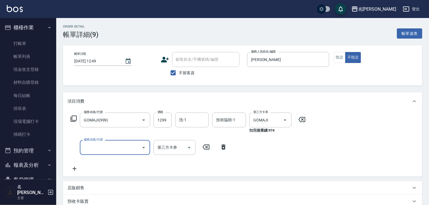
drag, startPoint x: 85, startPoint y: 148, endPoint x: 90, endPoint y: 148, distance: 4.5
click at [88, 148] on input "服務名稱/代號" at bounding box center [110, 148] width 57 height 10
click at [123, 165] on span "剪髮 - 300" at bounding box center [115, 161] width 70 height 9
type input "剪髮(307)"
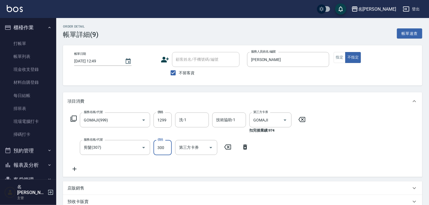
click at [166, 145] on input "300" at bounding box center [163, 147] width 18 height 15
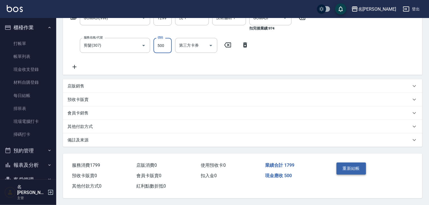
type input "500"
click at [350, 167] on button "重新結帳" at bounding box center [352, 169] width 30 height 12
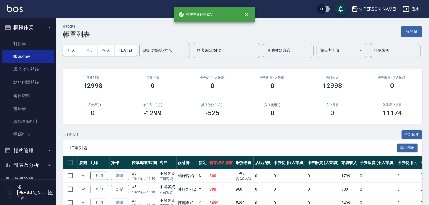
click at [97, 180] on button "列印" at bounding box center [99, 176] width 18 height 9
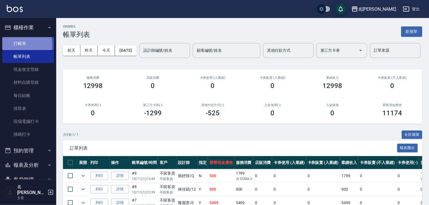
click at [15, 45] on link "打帳單" at bounding box center [28, 43] width 52 height 13
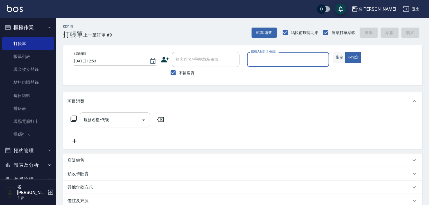
click at [339, 59] on button "指定" at bounding box center [340, 57] width 12 height 11
click at [280, 59] on input "服務人員姓名/編號" at bounding box center [288, 60] width 77 height 10
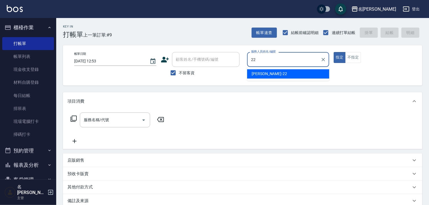
click at [284, 73] on div "王婕宇 -22" at bounding box center [288, 73] width 82 height 9
type input "王婕宇-22"
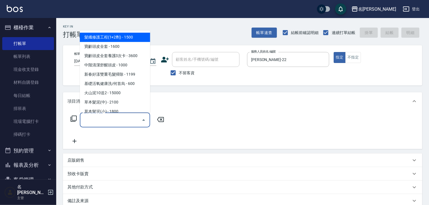
click at [123, 124] on input "服務名稱/代號" at bounding box center [110, 120] width 57 height 10
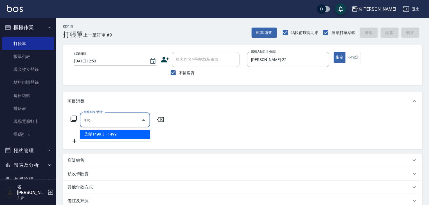
click at [136, 134] on span "染髮1499↓ - 1499" at bounding box center [115, 134] width 70 height 9
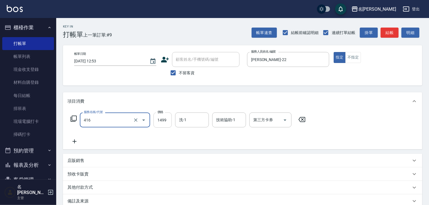
type input "染髮1499↓(416)"
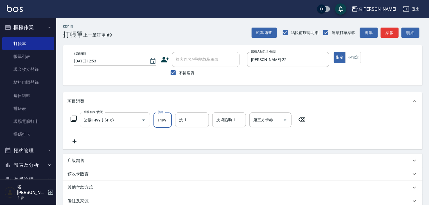
click at [162, 122] on input "1499" at bounding box center [163, 120] width 18 height 15
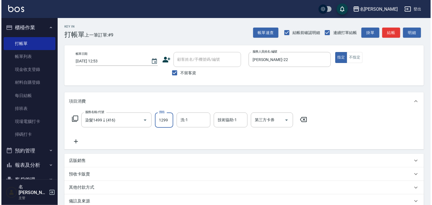
scroll to position [66, 0]
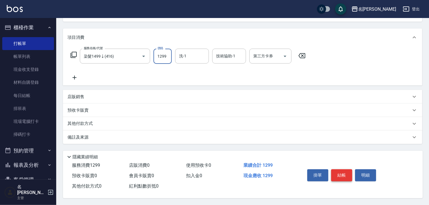
type input "1299"
click at [344, 173] on button "結帳" at bounding box center [342, 175] width 21 height 12
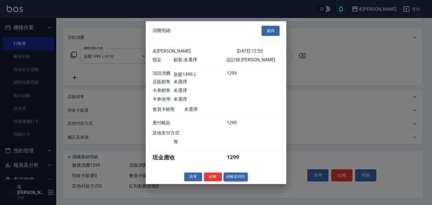
click at [238, 181] on button "結帳並列印" at bounding box center [236, 177] width 24 height 9
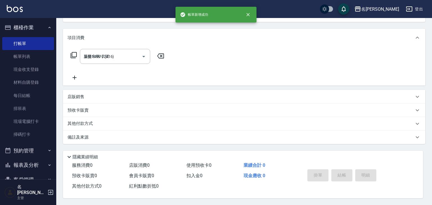
type input "2025/10/11 12:55"
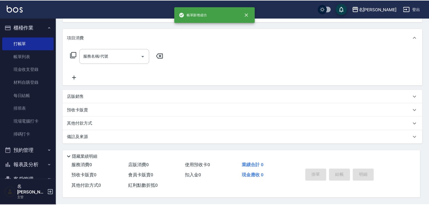
scroll to position [0, 0]
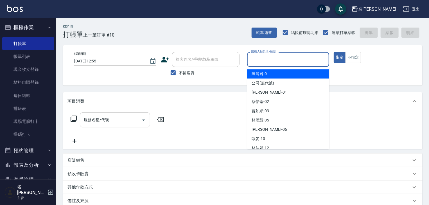
click at [288, 64] on input "服務人員姓名/編號" at bounding box center [288, 60] width 77 height 10
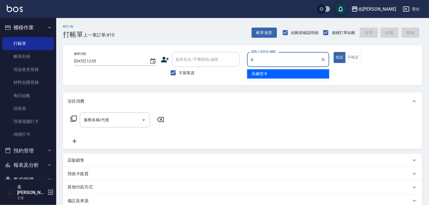
click at [277, 71] on div "吳姵瑩 -B" at bounding box center [288, 73] width 82 height 9
type input "吳姵瑩-B"
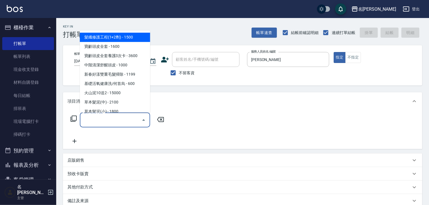
click at [123, 123] on input "服務名稱/代號" at bounding box center [110, 120] width 57 height 10
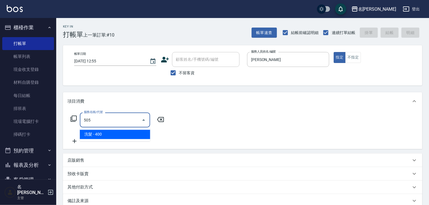
click at [132, 131] on span "洗髮 - 400" at bounding box center [115, 134] width 70 height 9
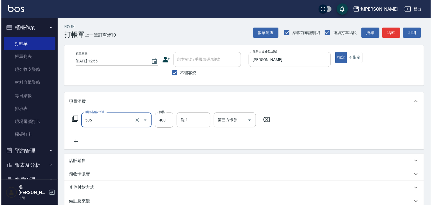
scroll to position [66, 0]
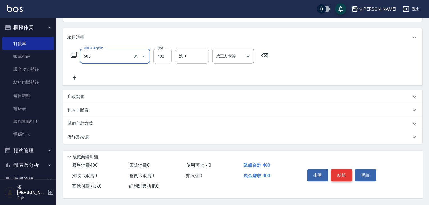
type input "洗髮(505)"
click at [342, 174] on button "結帳" at bounding box center [342, 175] width 21 height 12
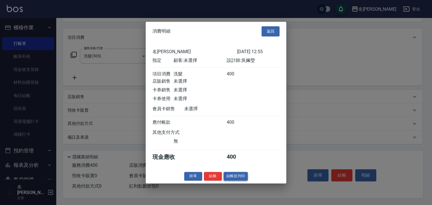
click at [238, 181] on button "結帳並列印" at bounding box center [236, 176] width 24 height 9
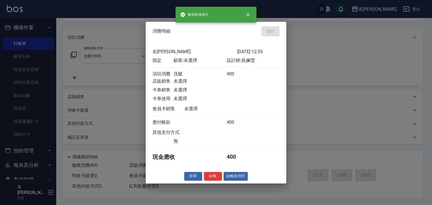
type input "2025/10/11 13:01"
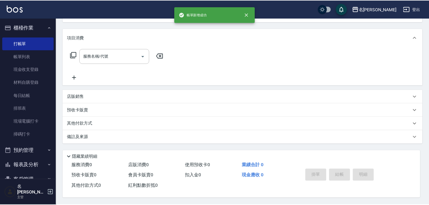
scroll to position [0, 0]
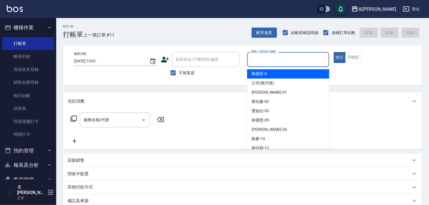
click at [278, 60] on input "服務人員姓名/編號" at bounding box center [288, 60] width 77 height 10
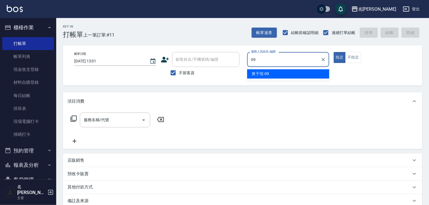
click at [256, 75] on span "黃于瑄 -09" at bounding box center [260, 74] width 17 height 6
type input "黃于瑄-09"
click at [120, 120] on input "服務名稱/代號" at bounding box center [110, 120] width 57 height 10
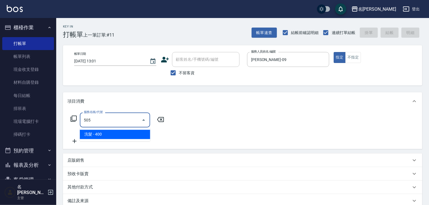
click at [137, 136] on span "洗髮 - 400" at bounding box center [115, 134] width 70 height 9
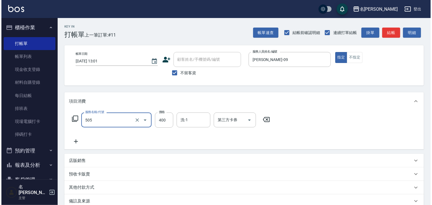
scroll to position [66, 0]
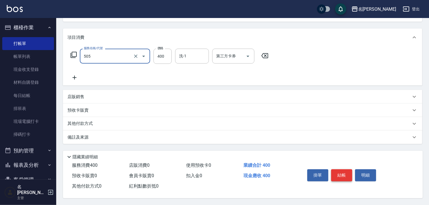
type input "洗髮(505)"
click at [346, 170] on button "結帳" at bounding box center [342, 175] width 21 height 12
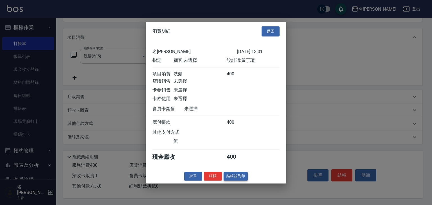
click at [236, 177] on button "結帳並列印" at bounding box center [236, 176] width 24 height 9
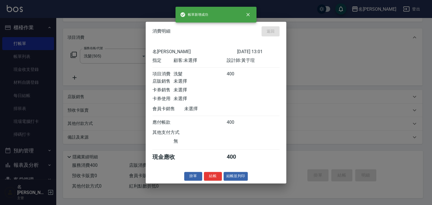
type input "2025/10/11 13:19"
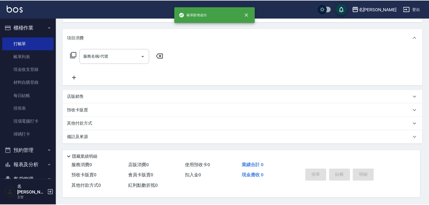
scroll to position [0, 0]
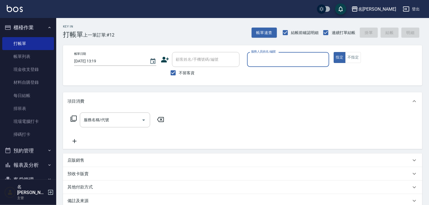
click at [285, 65] on div "服務人員姓名/編號" at bounding box center [288, 59] width 82 height 15
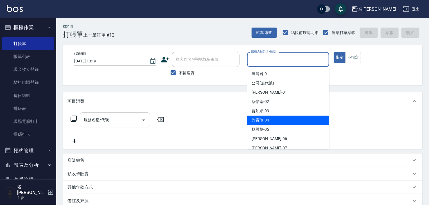
click at [261, 122] on span "許貴珍 -04" at bounding box center [260, 120] width 17 height 6
type input "許貴珍-04"
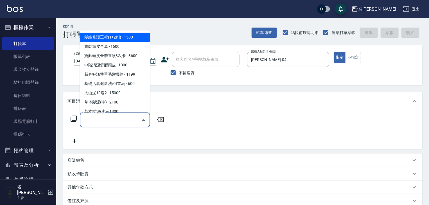
click at [122, 118] on input "服務名稱/代號" at bounding box center [110, 120] width 57 height 10
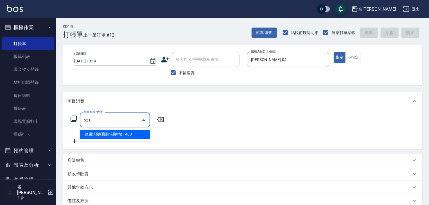
type input "521"
click at [134, 143] on div "服務名稱/代號 服務名稱/代號" at bounding box center [118, 129] width 100 height 32
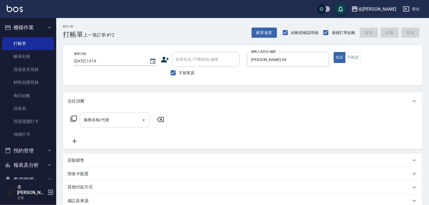
click at [127, 118] on input "服務名稱/代號" at bounding box center [110, 120] width 57 height 10
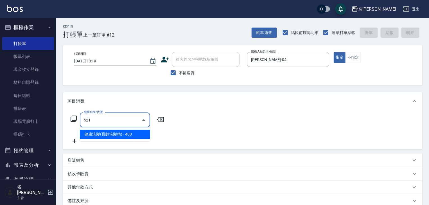
click at [134, 136] on span "健康洗髮(寶齡洗髮精) - 400" at bounding box center [115, 134] width 70 height 9
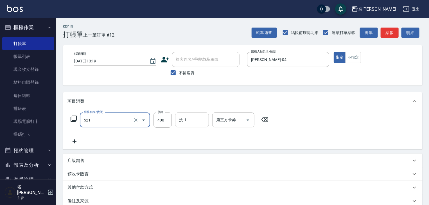
type input "健康洗髮(寶齡洗髮精)(521)"
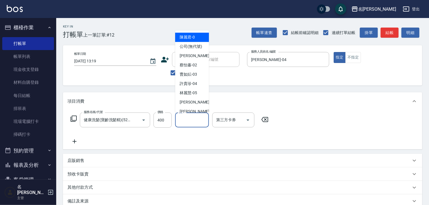
click at [186, 121] on input "洗-1" at bounding box center [192, 120] width 29 height 10
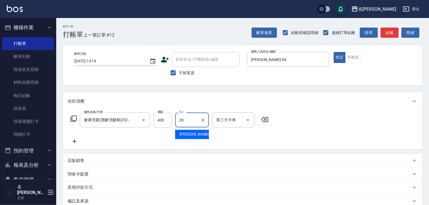
click at [190, 131] on div "冼宜芳 -28" at bounding box center [192, 134] width 34 height 9
type input "冼宜芳-28"
click at [71, 138] on icon at bounding box center [75, 141] width 14 height 7
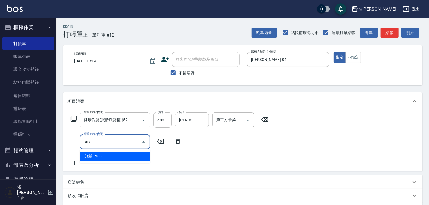
click at [116, 159] on span "剪髮 - 300" at bounding box center [115, 156] width 70 height 9
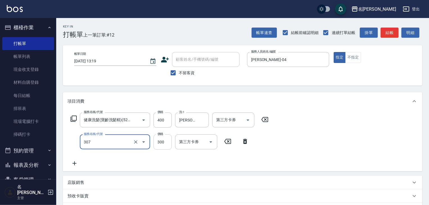
type input "剪髮(307)"
click at [170, 142] on input "300" at bounding box center [163, 142] width 18 height 15
type input "400"
click at [75, 164] on icon at bounding box center [75, 163] width 14 height 7
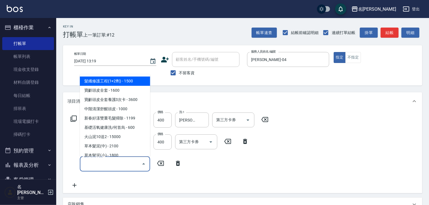
click at [104, 161] on input "服務名稱/代號" at bounding box center [110, 164] width 57 height 10
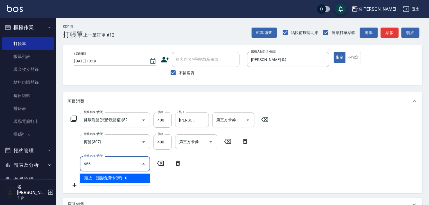
click at [114, 176] on span "頭皮、護髮免費卡(新) - 0" at bounding box center [115, 178] width 70 height 9
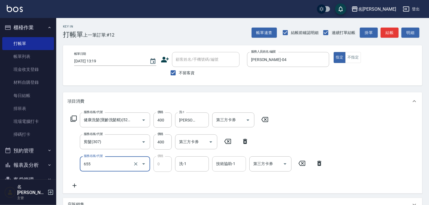
type input "頭皮、護髮免費卡(新)(655)"
click at [225, 164] on input "技術協助-1" at bounding box center [229, 164] width 29 height 10
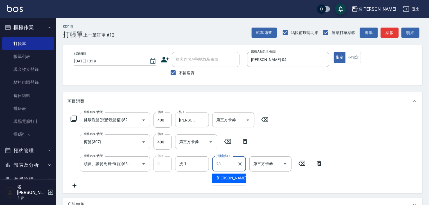
click at [231, 180] on span "冼宜芳 -28" at bounding box center [234, 179] width 35 height 6
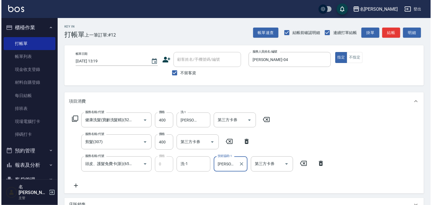
scroll to position [110, 0]
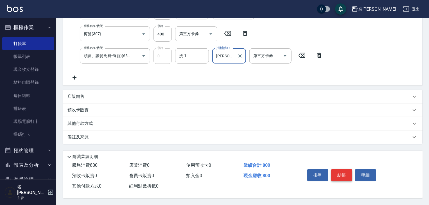
type input "冼宜芳-28"
click at [339, 169] on button "結帳" at bounding box center [342, 175] width 21 height 12
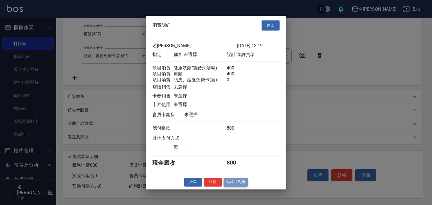
click at [235, 187] on button "結帳並列印" at bounding box center [236, 182] width 24 height 9
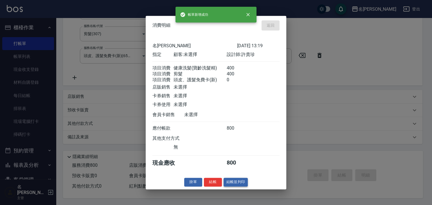
type input "2025/10/11 13:34"
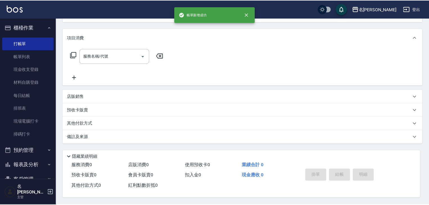
scroll to position [0, 0]
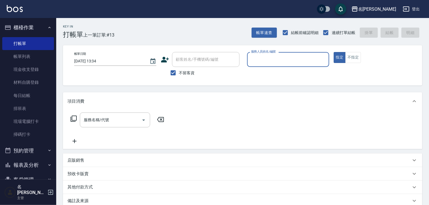
click at [281, 57] on input "服務人員姓名/編號" at bounding box center [288, 60] width 77 height 10
click at [272, 73] on div "賴妤韓 -Q" at bounding box center [288, 73] width 82 height 9
type input "賴妤韓-Q"
click at [114, 115] on input "服務名稱/代號" at bounding box center [110, 120] width 57 height 10
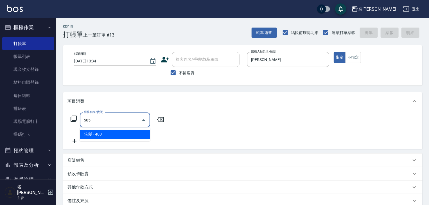
click at [123, 133] on span "洗髮 - 400" at bounding box center [115, 134] width 70 height 9
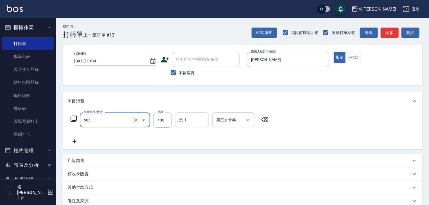
type input "洗髮(505)"
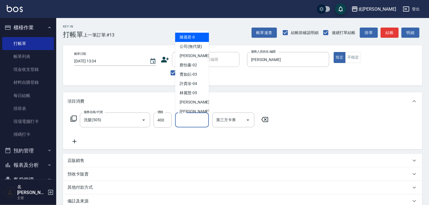
click at [185, 122] on input "洗-1" at bounding box center [192, 120] width 29 height 10
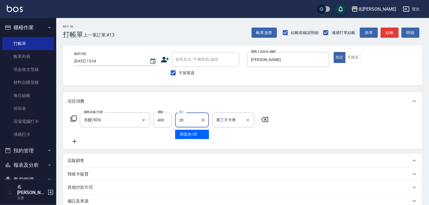
click at [186, 134] on span "胡皇杰 -20" at bounding box center [188, 135] width 17 height 6
type input "胡皇杰-20"
click at [75, 139] on icon at bounding box center [75, 141] width 14 height 7
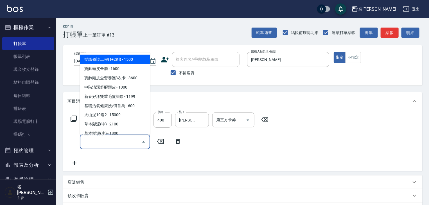
click at [100, 144] on input "服務名稱/代號" at bounding box center [110, 142] width 57 height 10
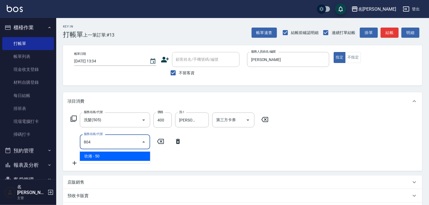
click at [114, 155] on span "吹捲 - 50" at bounding box center [115, 156] width 70 height 9
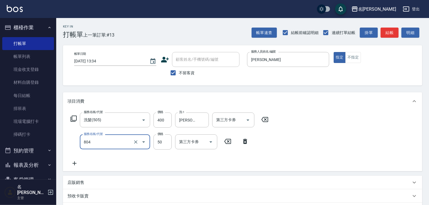
scroll to position [88, 0]
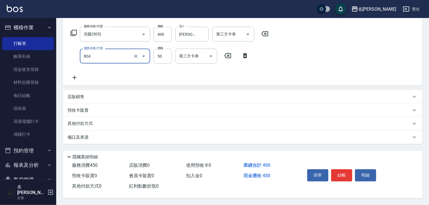
type input "吹捲(804)"
drag, startPoint x: 337, startPoint y: 189, endPoint x: 324, endPoint y: 183, distance: 15.2
drag, startPoint x: 324, startPoint y: 183, endPoint x: 411, endPoint y: 154, distance: 91.8
click at [411, 154] on div "隱藏業績明細" at bounding box center [244, 157] width 357 height 7
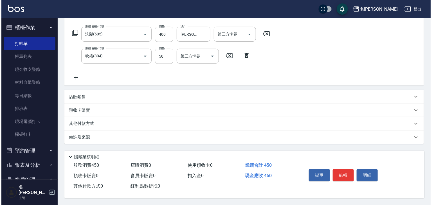
scroll to position [65, 0]
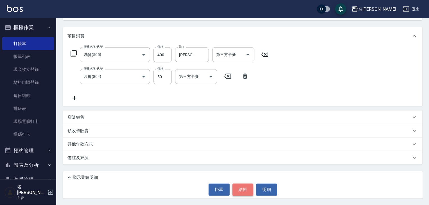
click at [241, 191] on button "結帳" at bounding box center [243, 190] width 21 height 12
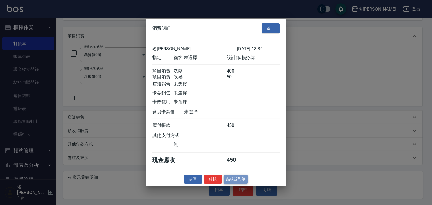
click at [245, 182] on button "結帳並列印" at bounding box center [236, 179] width 24 height 9
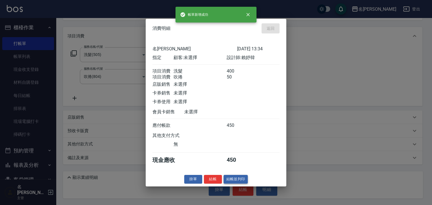
type input "2025/10/11 13:36"
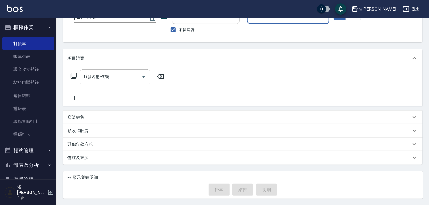
scroll to position [0, 0]
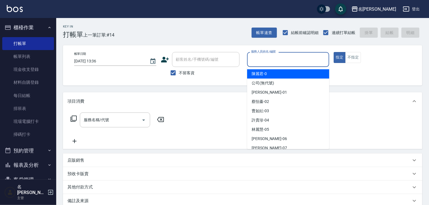
click at [293, 62] on input "服務人員姓名/編號" at bounding box center [288, 60] width 77 height 10
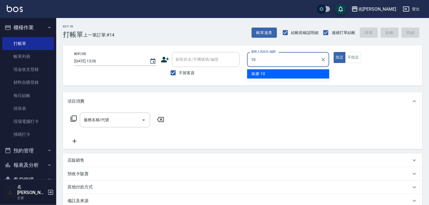
click at [269, 71] on div "歐麥 -10" at bounding box center [288, 73] width 82 height 9
type input "歐麥-10"
click at [112, 120] on input "服務名稱/代號" at bounding box center [110, 120] width 57 height 10
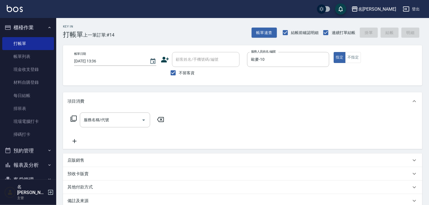
click at [76, 118] on icon at bounding box center [73, 118] width 7 height 7
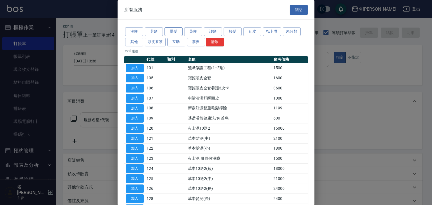
click at [176, 32] on button "燙髮" at bounding box center [174, 31] width 18 height 9
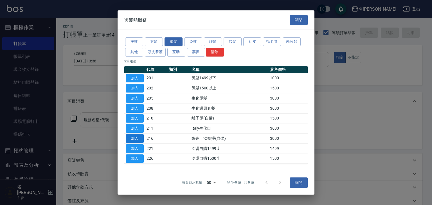
click at [129, 138] on button "加入" at bounding box center [135, 138] width 18 height 9
type input "陶瓷、溫朔燙(自備)(216)"
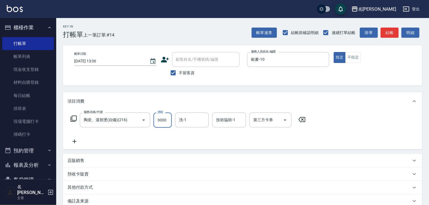
click at [164, 123] on input "3000" at bounding box center [163, 120] width 18 height 15
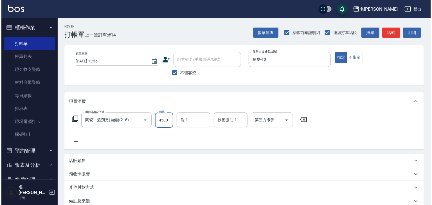
scroll to position [43, 0]
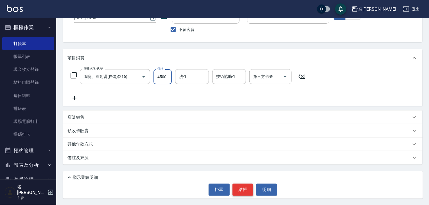
type input "4500"
click at [242, 187] on button "結帳" at bounding box center [243, 190] width 21 height 12
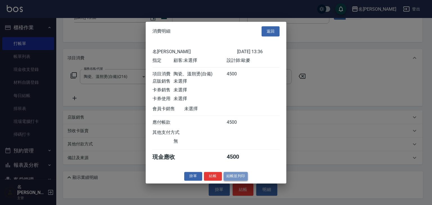
click at [243, 180] on button "結帳並列印" at bounding box center [236, 176] width 24 height 9
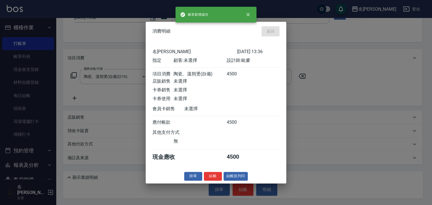
type input "2025/10/11 13:53"
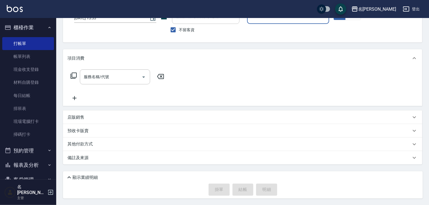
scroll to position [0, 0]
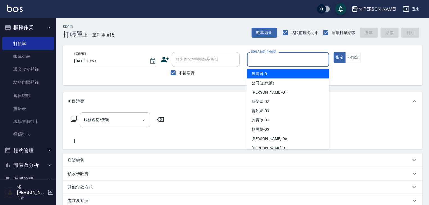
click at [285, 61] on input "服務人員姓名/編號" at bounding box center [288, 60] width 77 height 10
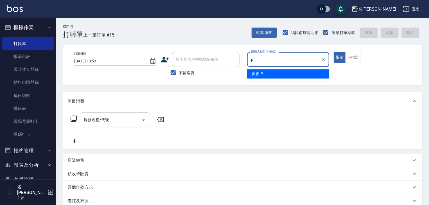
click at [258, 75] on span "皮皮 -P" at bounding box center [258, 74] width 12 height 6
type input "皮皮-P"
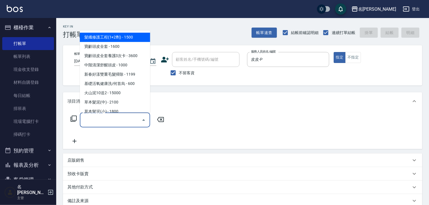
click at [137, 122] on input "服務名稱/代號" at bounding box center [110, 120] width 57 height 10
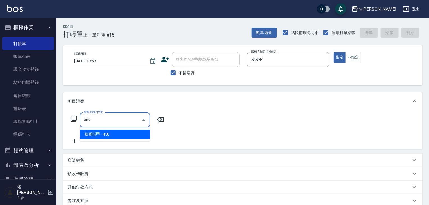
click at [140, 133] on span "修腳指甲 - 450" at bounding box center [115, 134] width 70 height 9
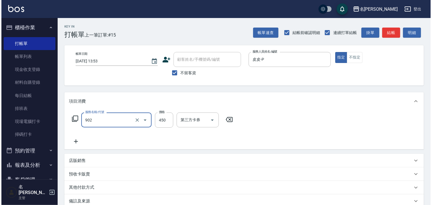
scroll to position [43, 0]
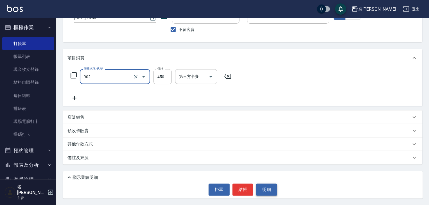
type input "修腳指甲(902)"
click at [270, 187] on button "明細" at bounding box center [266, 190] width 21 height 12
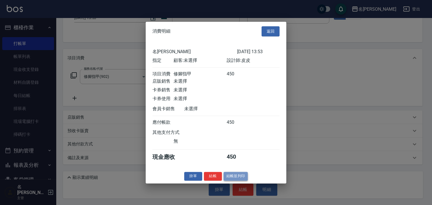
click at [241, 179] on button "結帳並列印" at bounding box center [236, 176] width 24 height 9
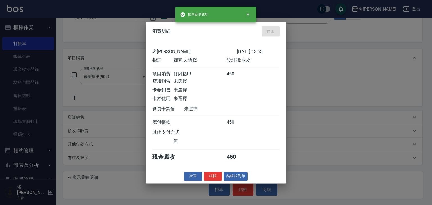
type input "2025/10/11 13:57"
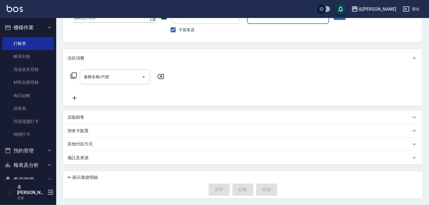
scroll to position [0, 0]
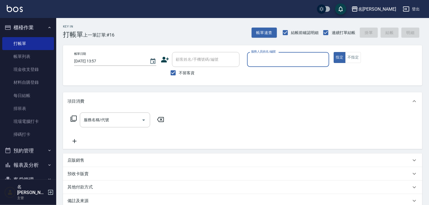
click at [265, 61] on input "服務人員姓名/編號" at bounding box center [288, 60] width 77 height 10
click at [281, 73] on div "曹如妘 -03" at bounding box center [288, 73] width 82 height 9
type input "曹如妘-03"
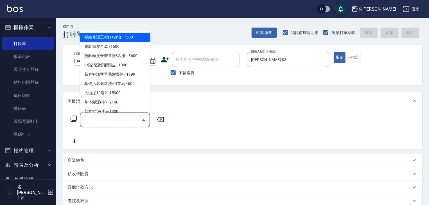
click at [115, 119] on input "服務名稱/代號" at bounding box center [110, 120] width 57 height 10
click at [75, 118] on icon at bounding box center [73, 118] width 7 height 7
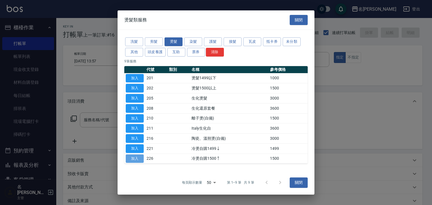
click at [133, 159] on button "加入" at bounding box center [135, 158] width 18 height 9
type input "冷燙自購1500↑(226)"
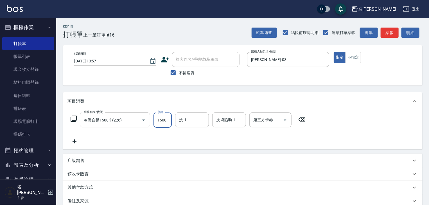
click at [163, 122] on input "1500" at bounding box center [163, 120] width 18 height 15
type input "2000"
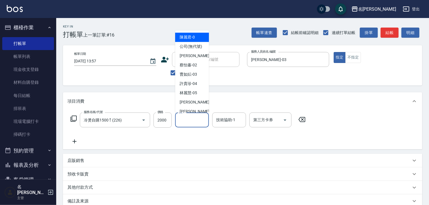
click at [185, 123] on input "洗-1" at bounding box center [192, 120] width 29 height 10
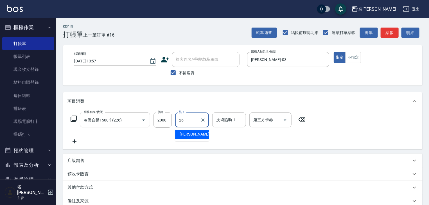
click at [191, 135] on span "方羿筑 -26" at bounding box center [197, 135] width 35 height 6
type input "方羿筑-26"
click at [229, 119] on input "技術協助-1" at bounding box center [229, 120] width 29 height 10
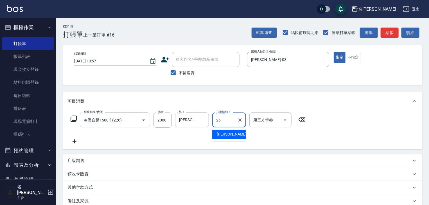
click at [237, 134] on div "方羿筑 -26" at bounding box center [229, 134] width 34 height 9
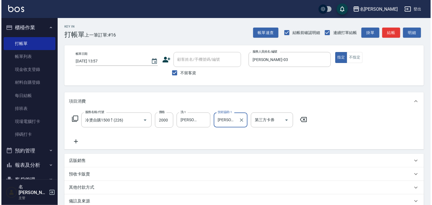
scroll to position [43, 0]
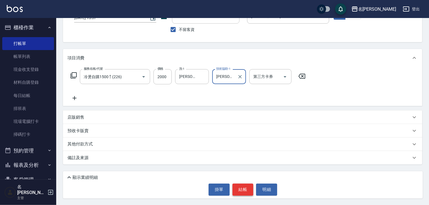
type input "方羿筑-26"
click at [245, 189] on button "結帳" at bounding box center [243, 190] width 21 height 12
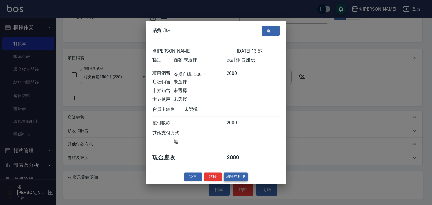
click at [232, 179] on button "結帳並列印" at bounding box center [236, 177] width 24 height 9
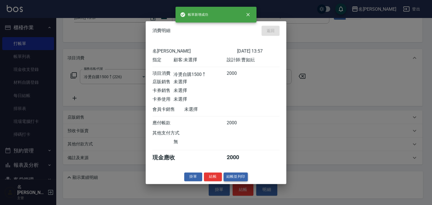
type input "2025/10/11 14:06"
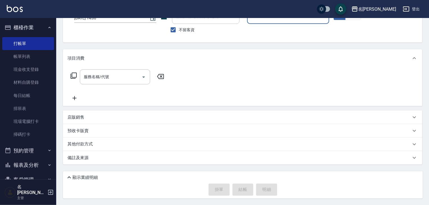
scroll to position [0, 0]
